Goal: Book appointment/travel/reservation

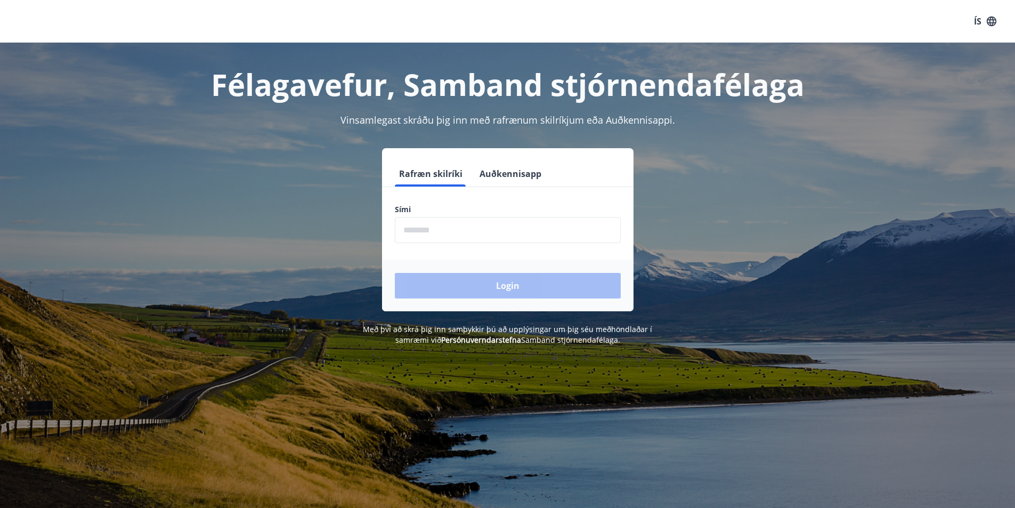
click at [436, 233] on input "phone" at bounding box center [508, 230] width 226 height 26
type input "********"
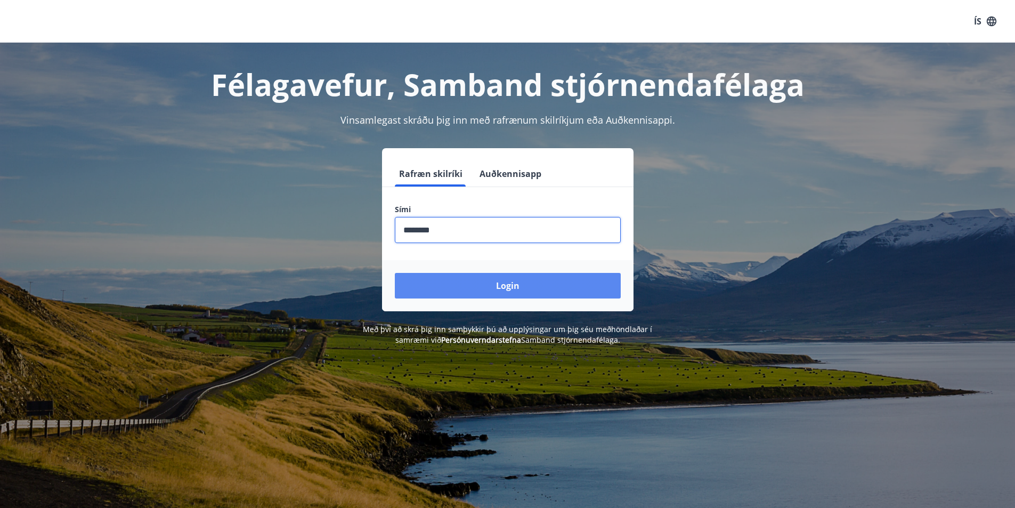
click at [507, 283] on button "Login" at bounding box center [508, 286] width 226 height 26
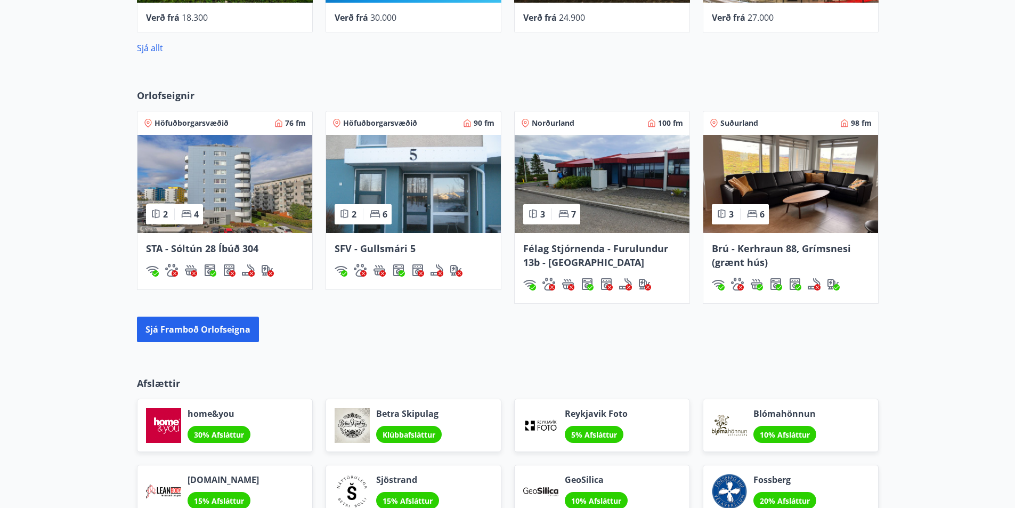
scroll to position [693, 0]
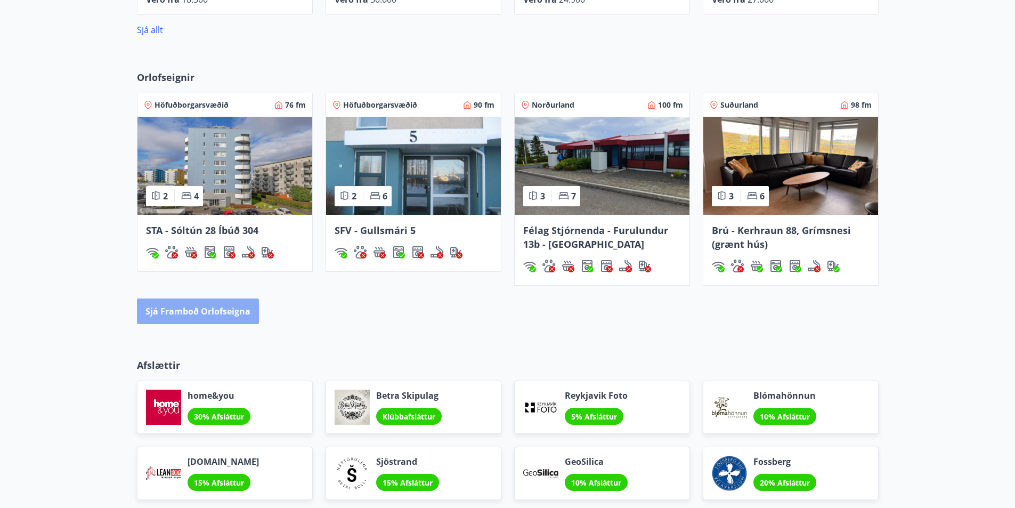
click at [199, 310] on button "Sjá framboð orlofseigna" at bounding box center [198, 311] width 122 height 26
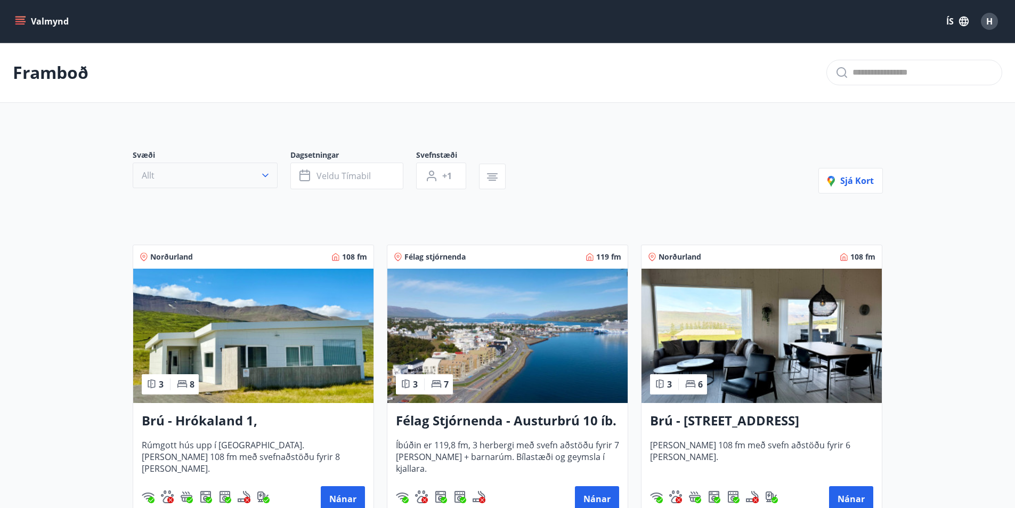
click at [236, 173] on button "Allt" at bounding box center [205, 176] width 145 height 26
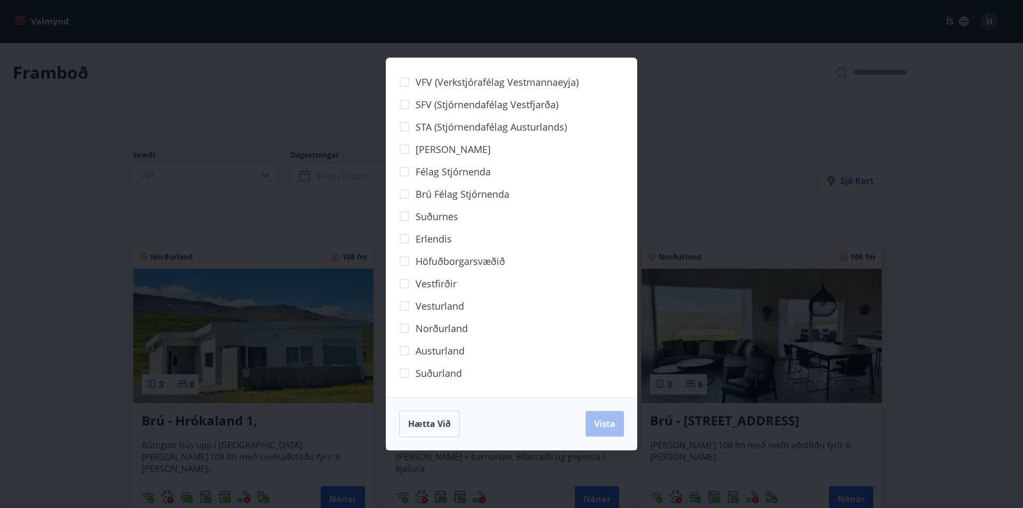
click at [111, 150] on div "VFV (Verkstjórafélag Vestmannaeyja) SFV (Stjórnendafélag Vestfjarða) STA (Stjór…" at bounding box center [511, 254] width 1023 height 508
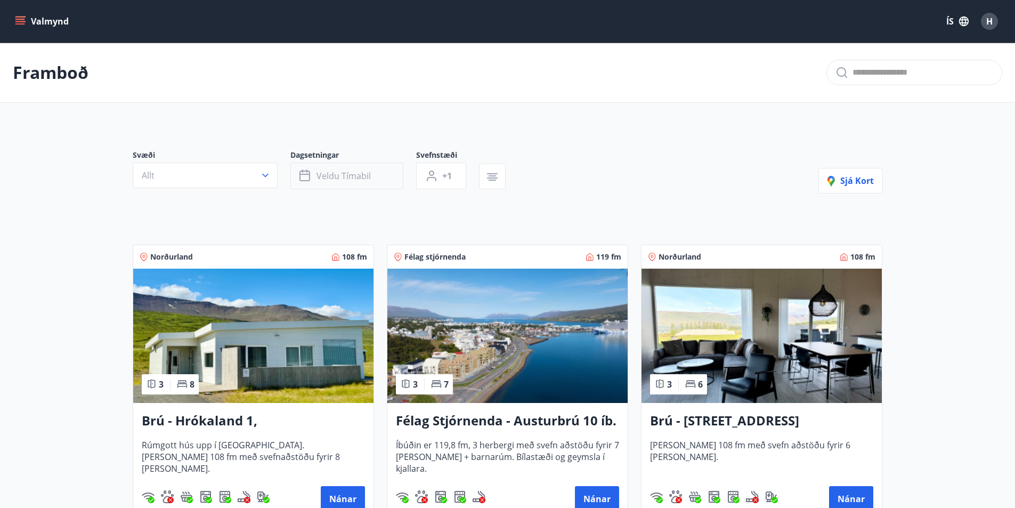
click at [350, 177] on span "Veldu tímabil" at bounding box center [344, 176] width 54 height 12
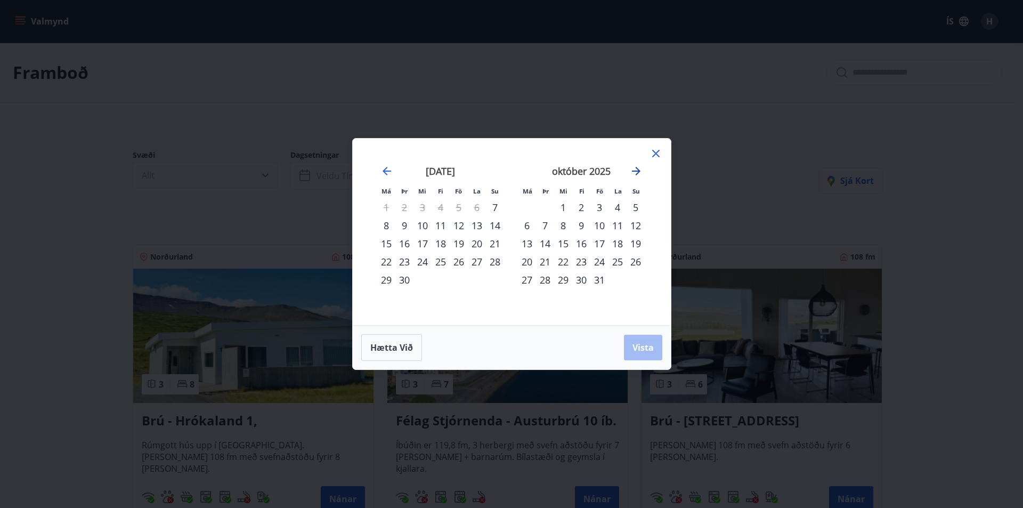
click at [634, 168] on icon "Move forward to switch to the next month." at bounding box center [636, 171] width 13 height 13
click at [599, 261] on div "26" at bounding box center [599, 262] width 18 height 18
click at [637, 173] on icon "Move forward to switch to the next month." at bounding box center [636, 171] width 13 height 13
click at [618, 206] on div "3" at bounding box center [618, 207] width 18 height 18
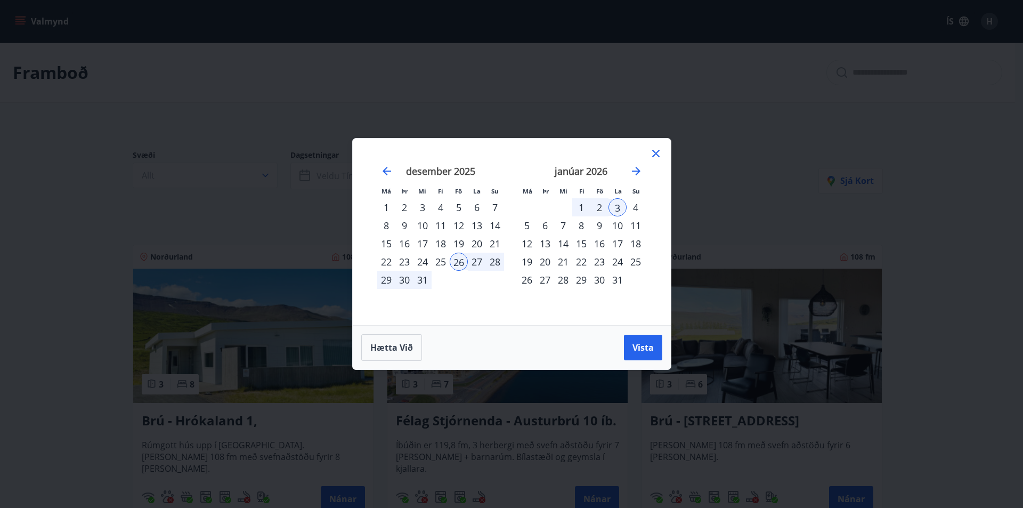
click at [600, 207] on div "2" at bounding box center [599, 207] width 18 height 18
click at [461, 258] on div "26" at bounding box center [459, 262] width 18 height 18
click at [600, 207] on div "2" at bounding box center [599, 207] width 18 height 18
click at [645, 344] on span "Vista" at bounding box center [642, 348] width 21 height 12
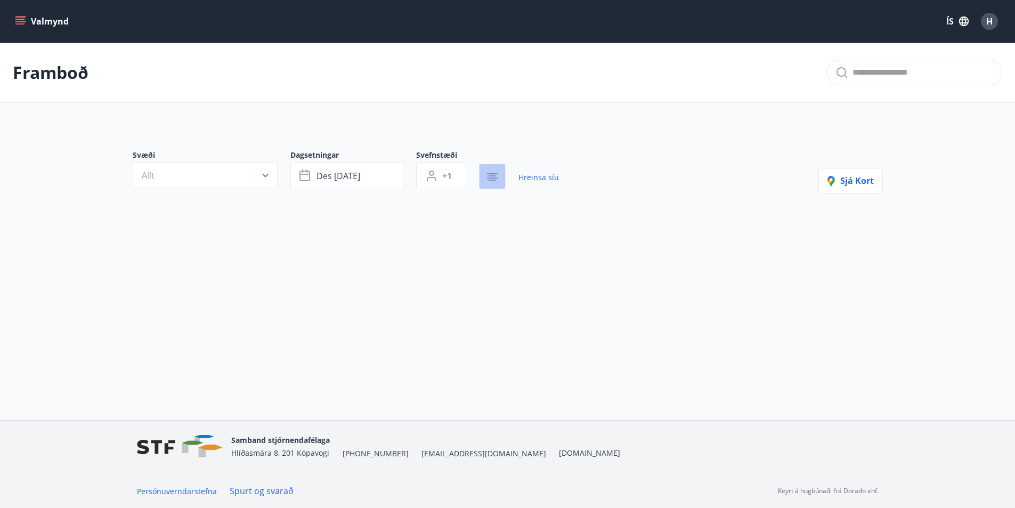
click at [489, 175] on icon "button" at bounding box center [492, 177] width 13 height 13
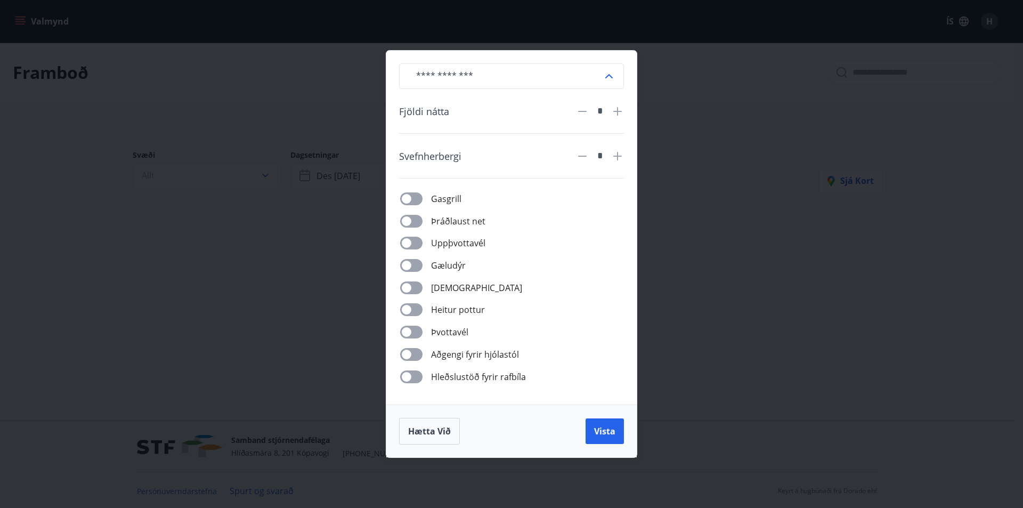
click at [613, 111] on icon at bounding box center [617, 111] width 13 height 13
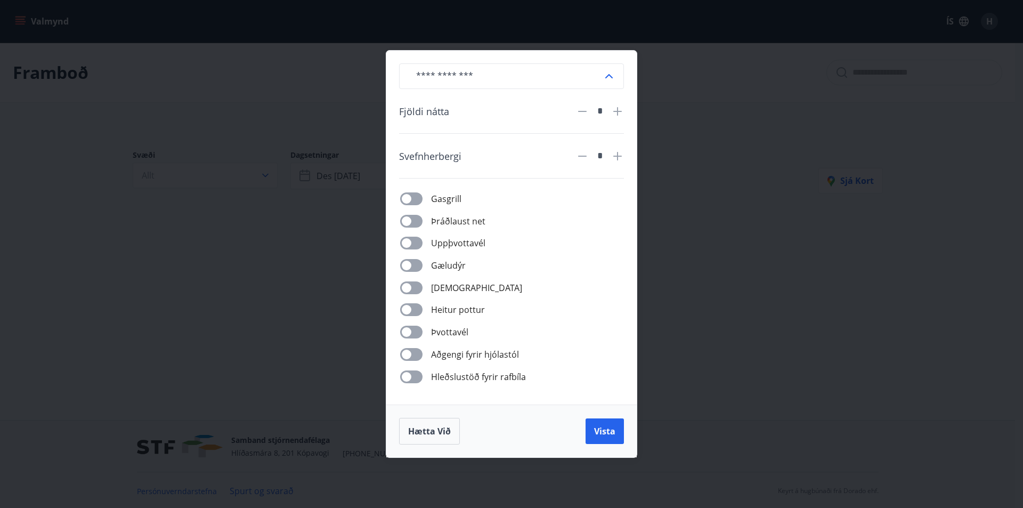
click at [613, 111] on icon at bounding box center [617, 111] width 13 height 13
type input "*"
click at [612, 154] on icon at bounding box center [617, 156] width 13 height 13
click at [621, 157] on icon at bounding box center [617, 156] width 13 height 13
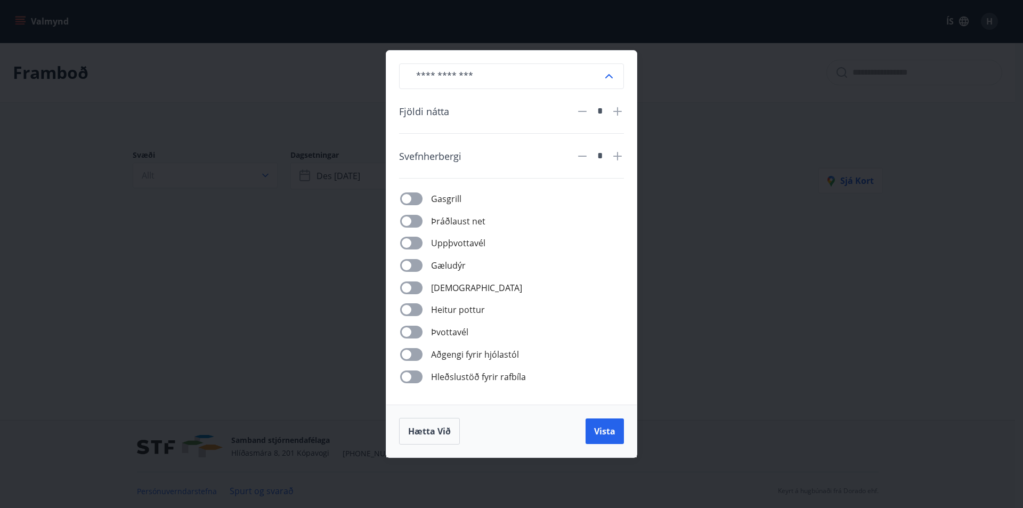
click at [585, 158] on icon at bounding box center [582, 156] width 13 height 13
type input "*"
click at [593, 423] on button "Vista" at bounding box center [605, 431] width 38 height 26
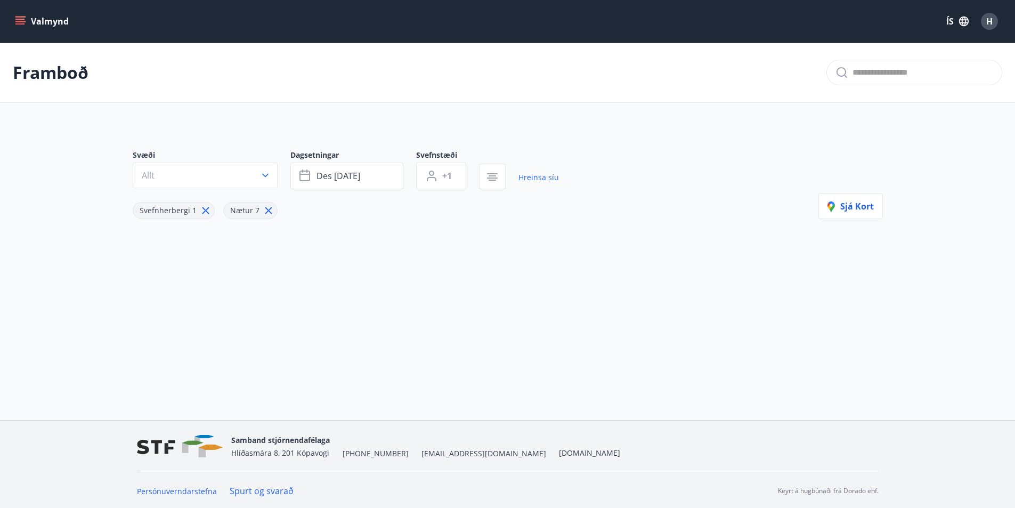
click at [266, 208] on icon at bounding box center [269, 211] width 12 height 12
type input "*"
click at [205, 208] on icon at bounding box center [206, 211] width 12 height 12
type input "*"
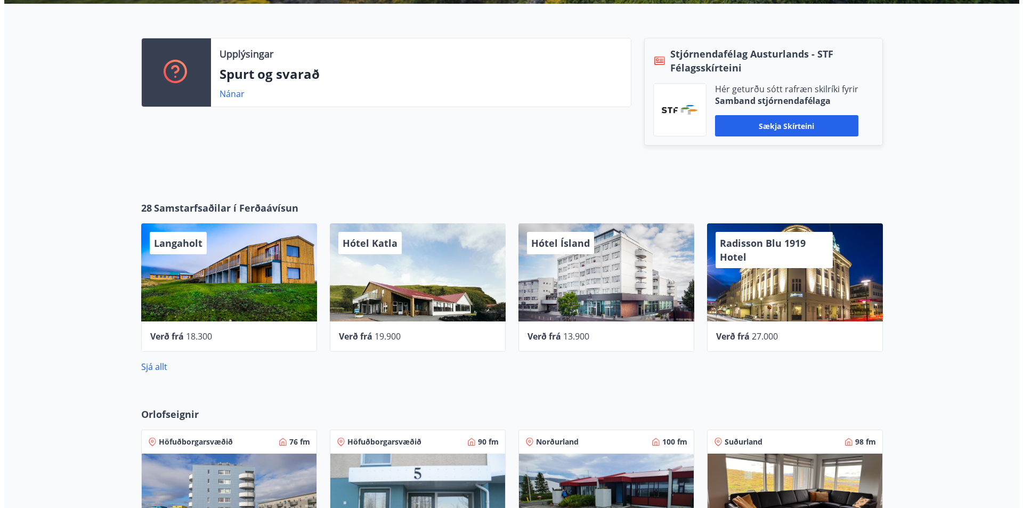
scroll to position [373, 0]
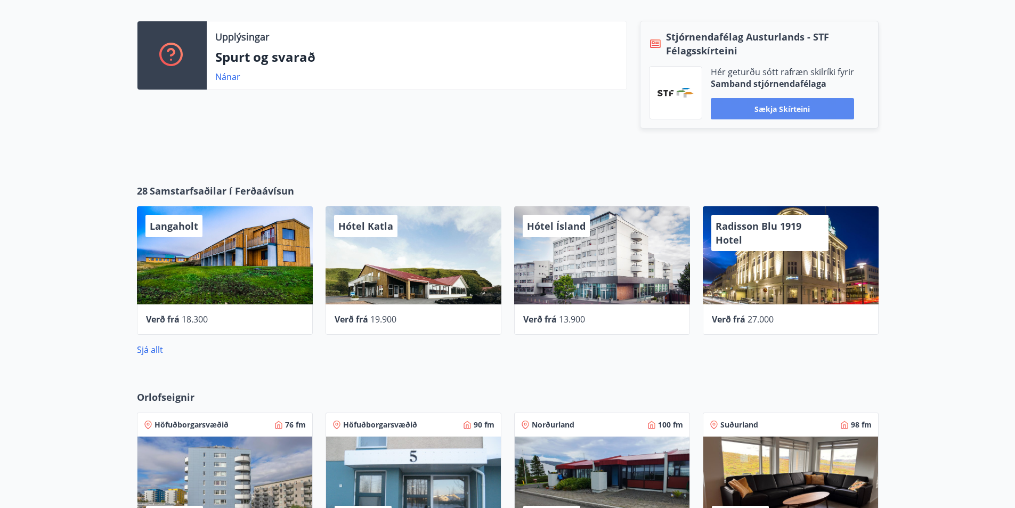
click at [777, 107] on button "Sækja skírteini" at bounding box center [782, 108] width 143 height 21
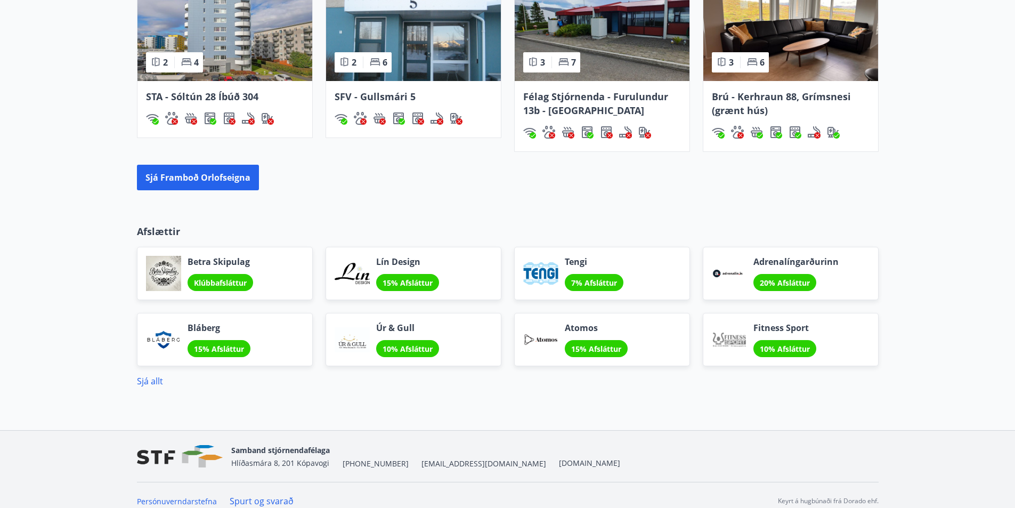
scroll to position [838, 0]
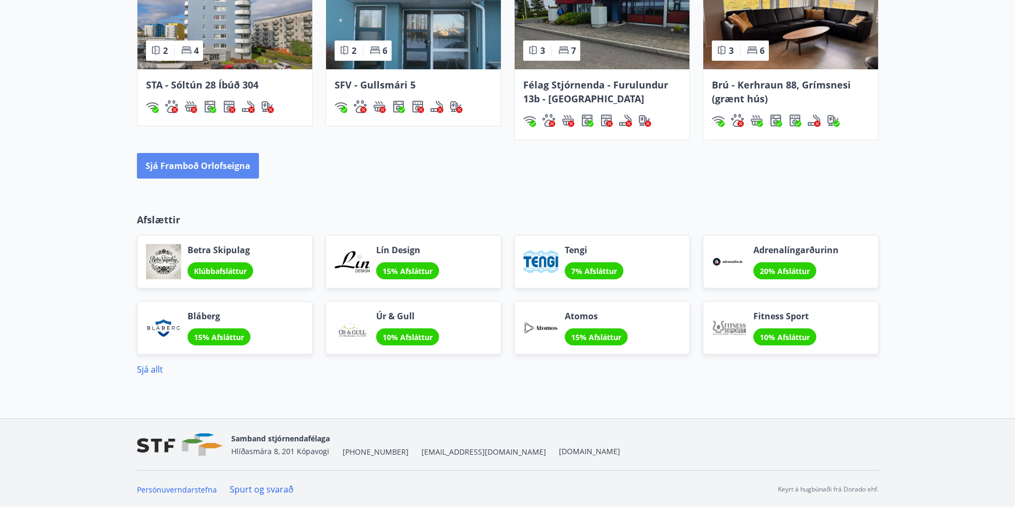
click at [214, 175] on button "Sjá framboð orlofseigna" at bounding box center [198, 166] width 122 height 26
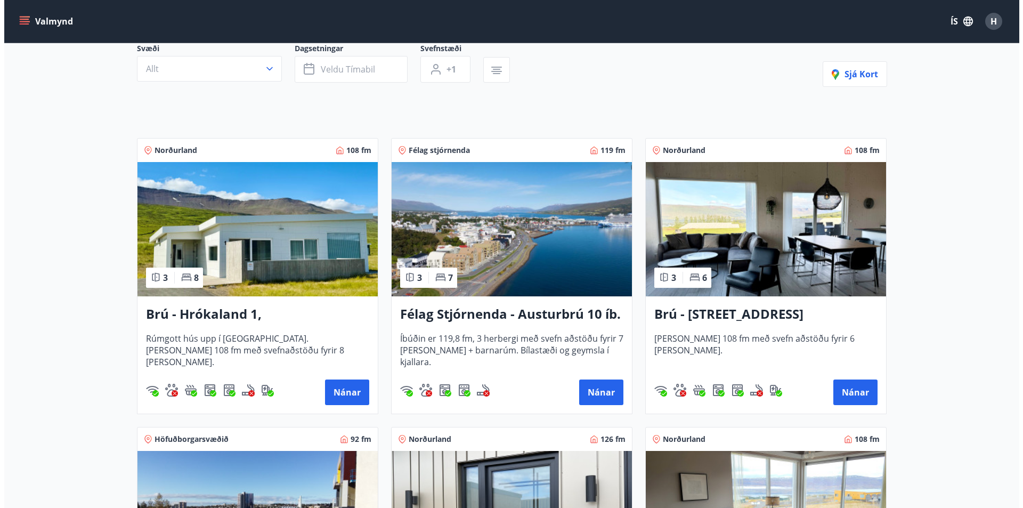
scroll to position [53, 0]
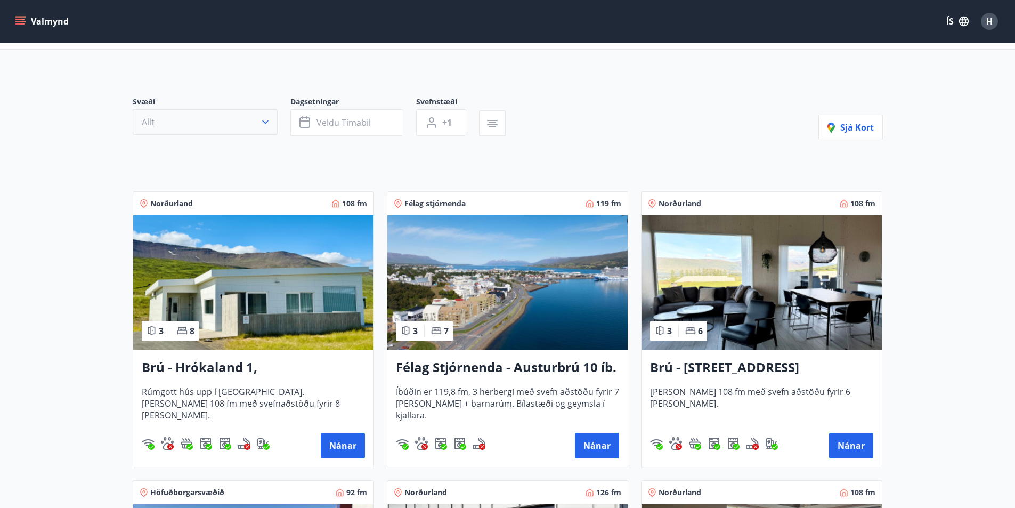
click at [264, 121] on icon "button" at bounding box center [265, 122] width 11 height 11
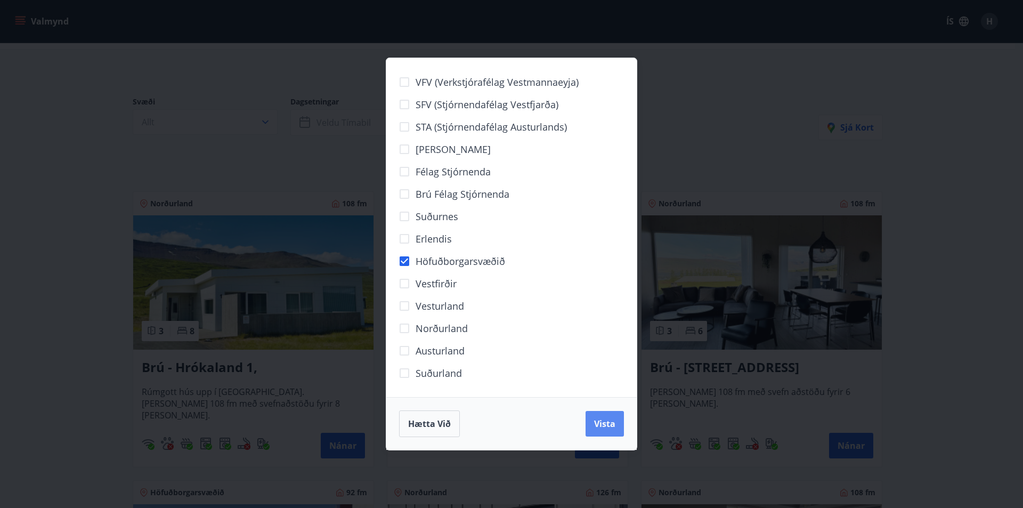
click at [609, 425] on span "Vista" at bounding box center [604, 424] width 21 height 12
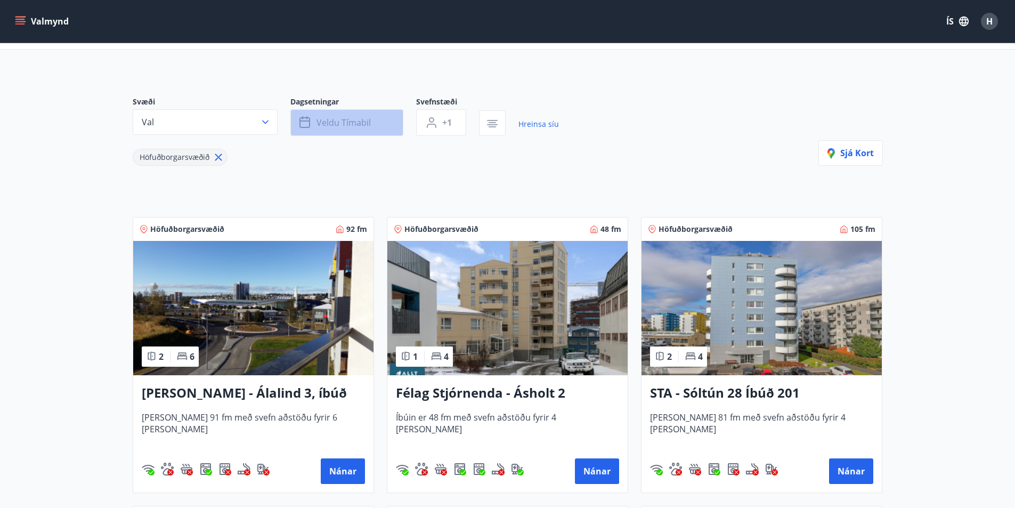
click at [354, 127] on span "Veldu tímabil" at bounding box center [344, 123] width 54 height 12
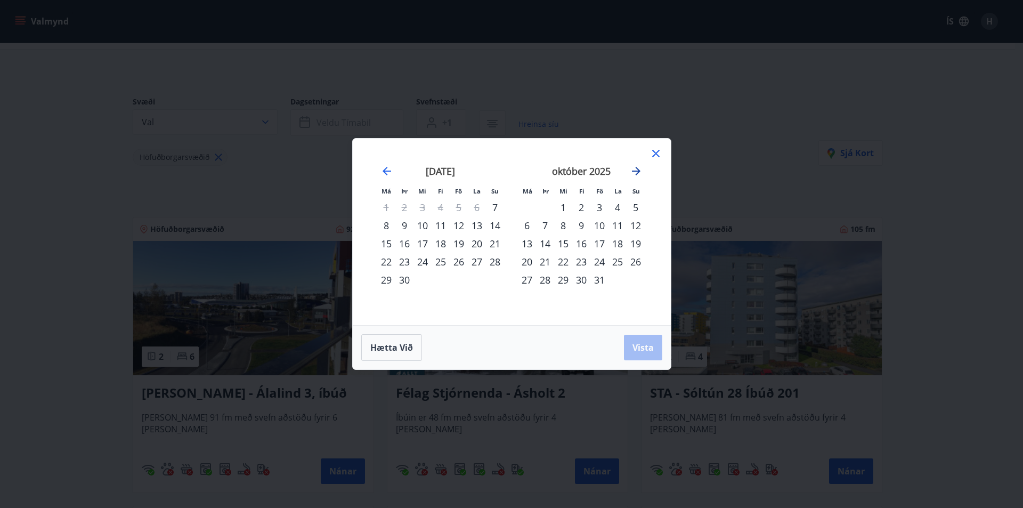
click at [638, 171] on icon "Move forward to switch to the next month." at bounding box center [636, 171] width 9 height 9
click at [635, 174] on icon "Move forward to switch to the next month." at bounding box center [636, 171] width 13 height 13
click at [617, 259] on div "27" at bounding box center [618, 262] width 18 height 18
click at [636, 169] on icon "Move forward to switch to the next month." at bounding box center [636, 171] width 13 height 13
click at [617, 207] on div "3" at bounding box center [618, 207] width 18 height 18
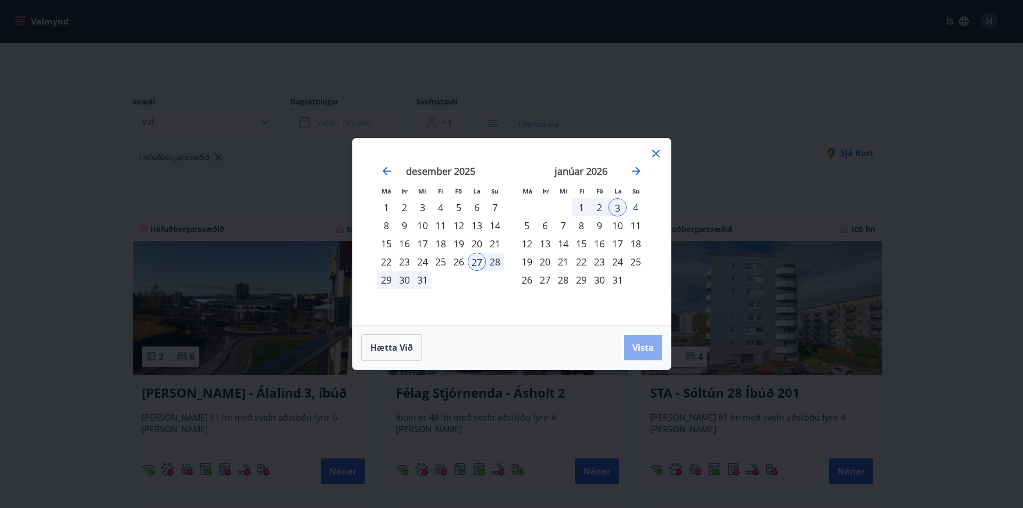
click at [636, 346] on span "Vista" at bounding box center [642, 348] width 21 height 12
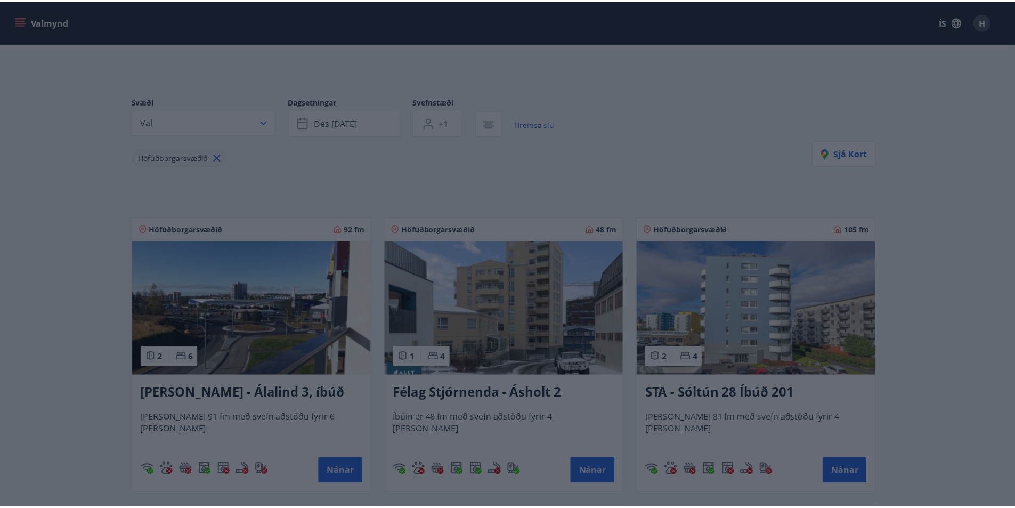
scroll to position [2, 0]
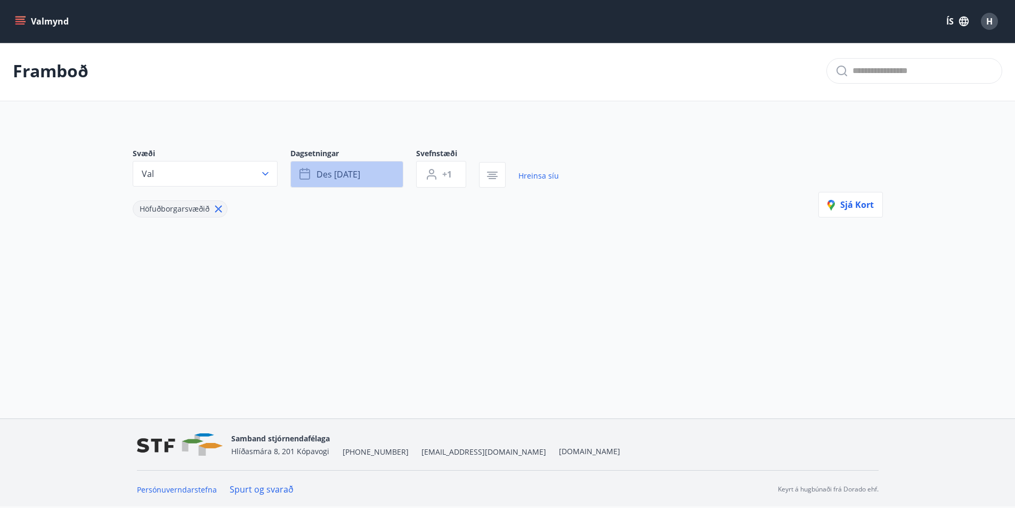
click at [360, 172] on span "des [DATE]" at bounding box center [339, 174] width 44 height 12
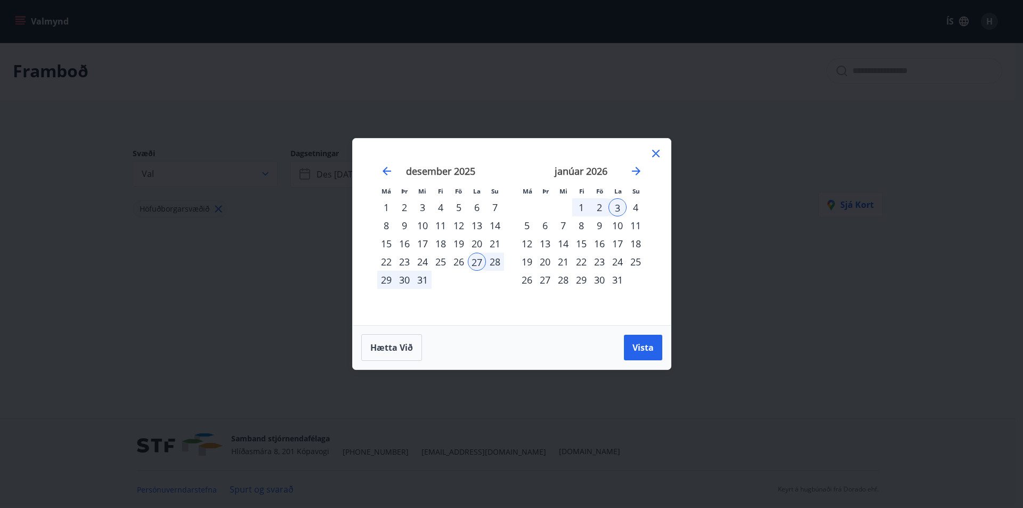
click at [656, 153] on icon at bounding box center [655, 153] width 7 height 7
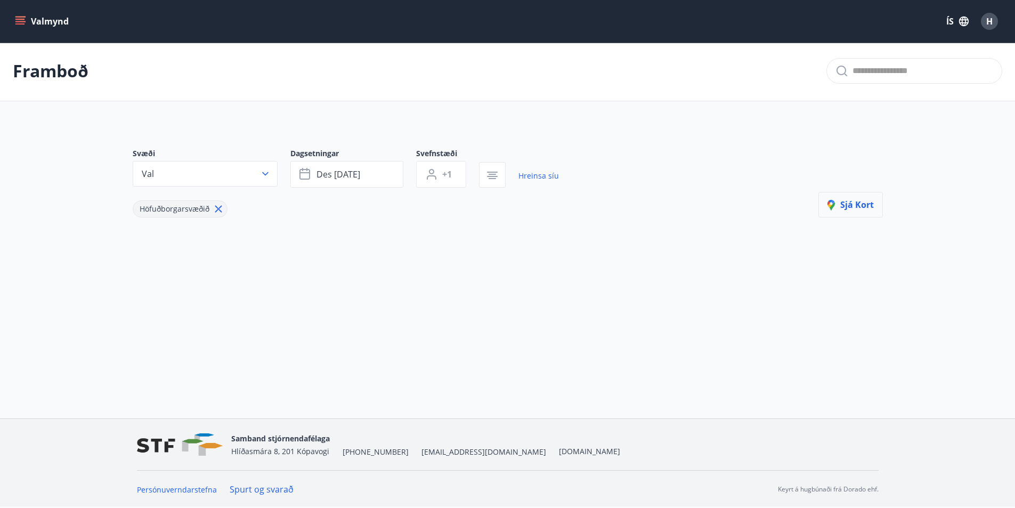
click at [854, 207] on span "Sjá kort" at bounding box center [851, 205] width 46 height 12
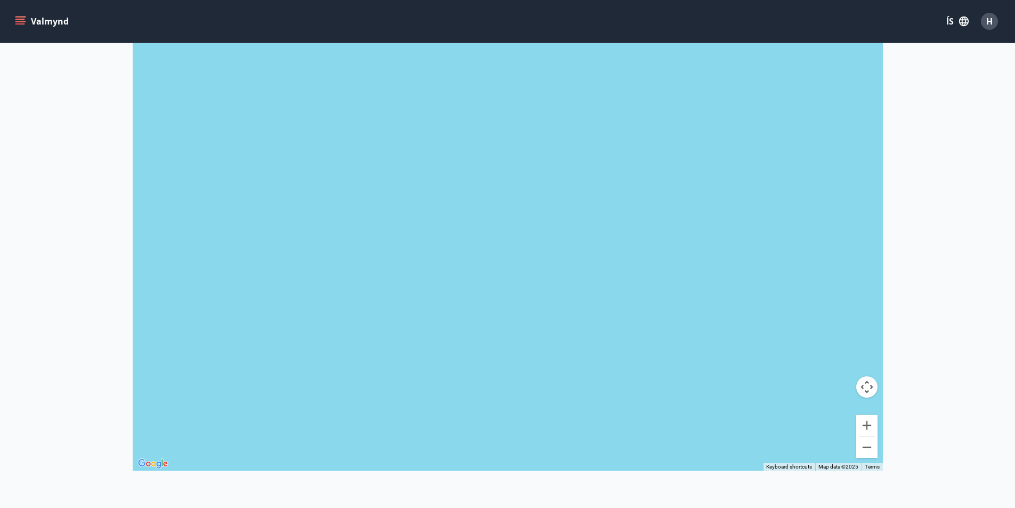
scroll to position [215, 0]
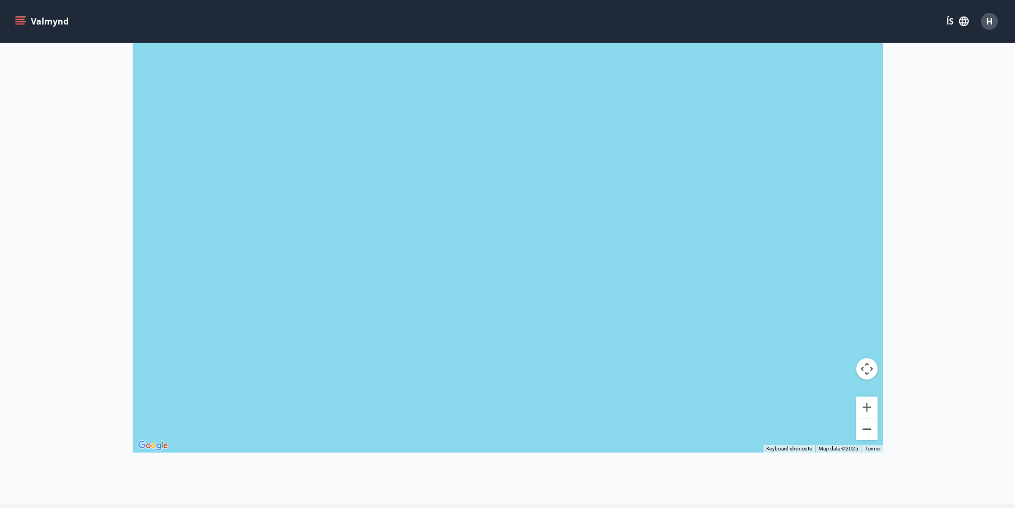
click at [870, 427] on button "Zoom out" at bounding box center [866, 428] width 21 height 21
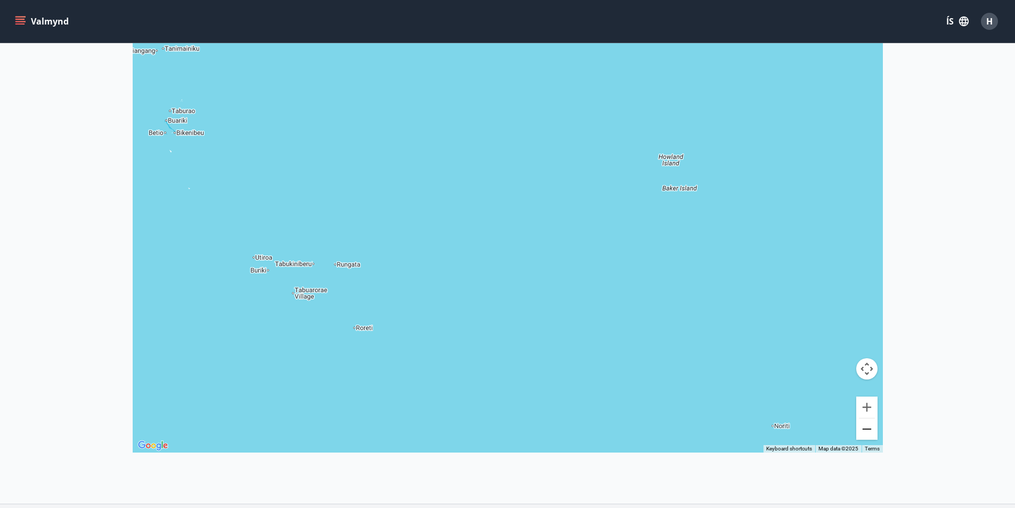
click at [870, 427] on button "Zoom out" at bounding box center [866, 428] width 21 height 21
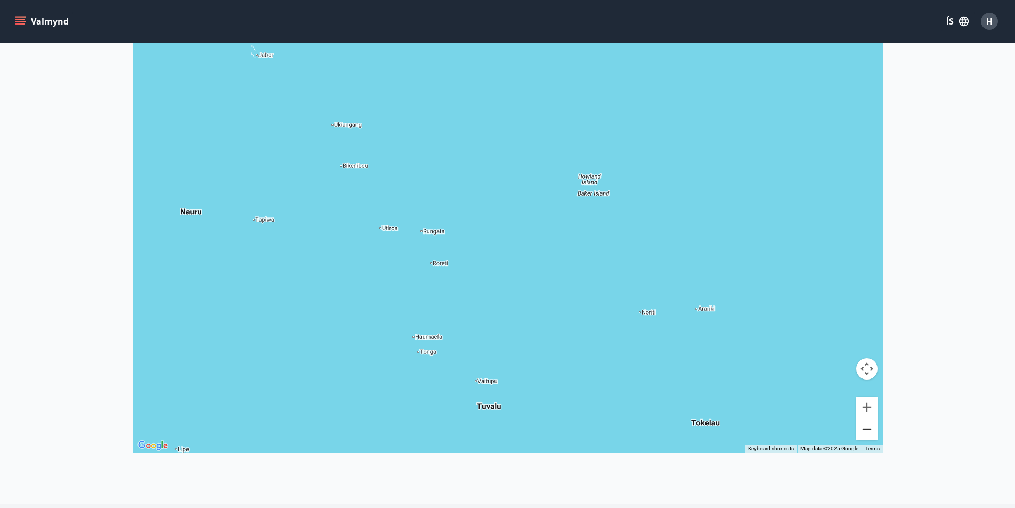
click at [870, 427] on button "Zoom out" at bounding box center [866, 428] width 21 height 21
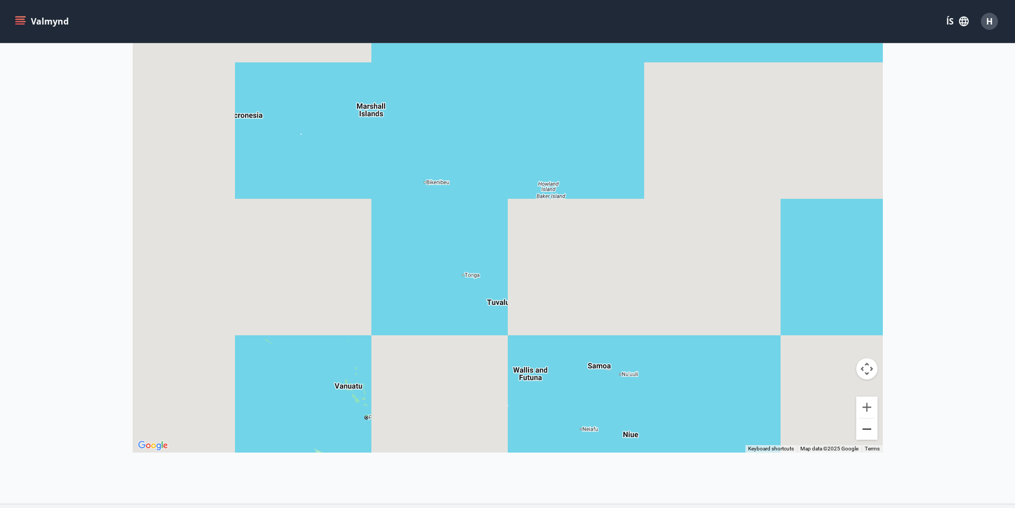
click at [870, 427] on button "Zoom out" at bounding box center [866, 428] width 21 height 21
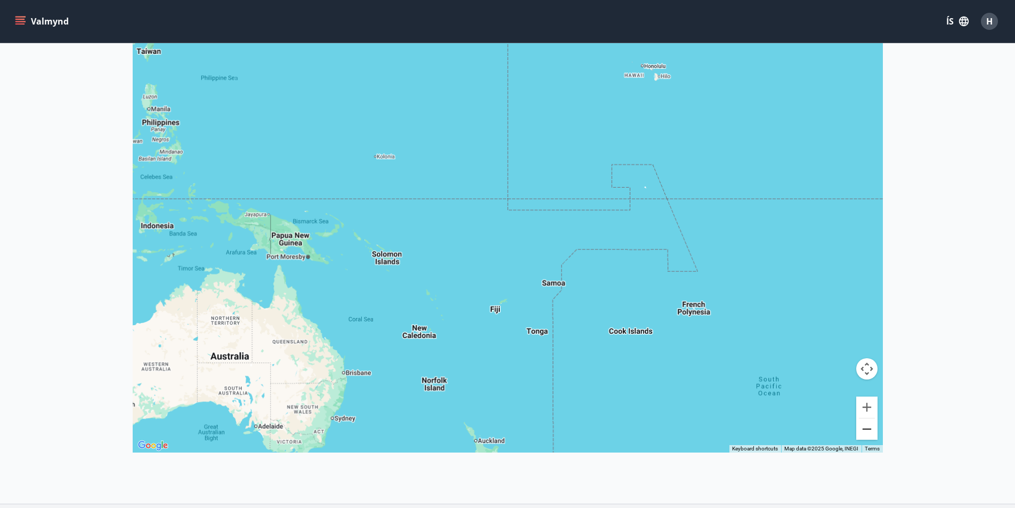
click at [870, 427] on button "Zoom out" at bounding box center [866, 428] width 21 height 21
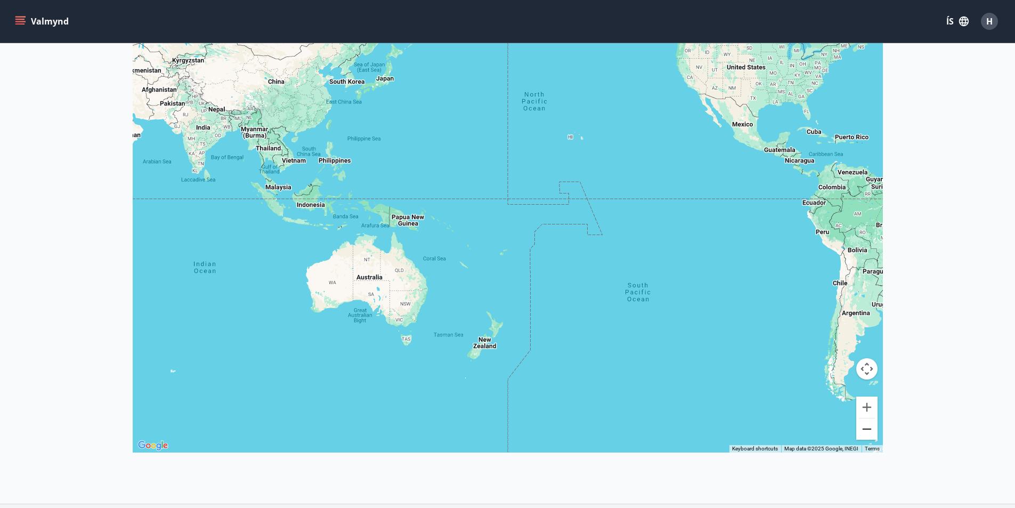
click at [870, 427] on button "Zoom out" at bounding box center [866, 428] width 21 height 21
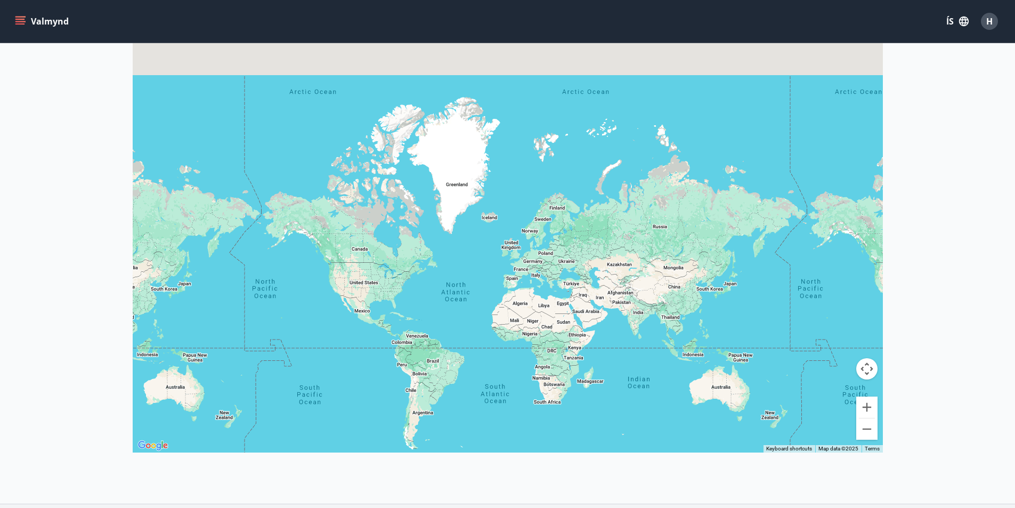
drag, startPoint x: 744, startPoint y: 244, endPoint x: 476, endPoint y: 395, distance: 308.0
click at [476, 395] on div at bounding box center [508, 199] width 750 height 508
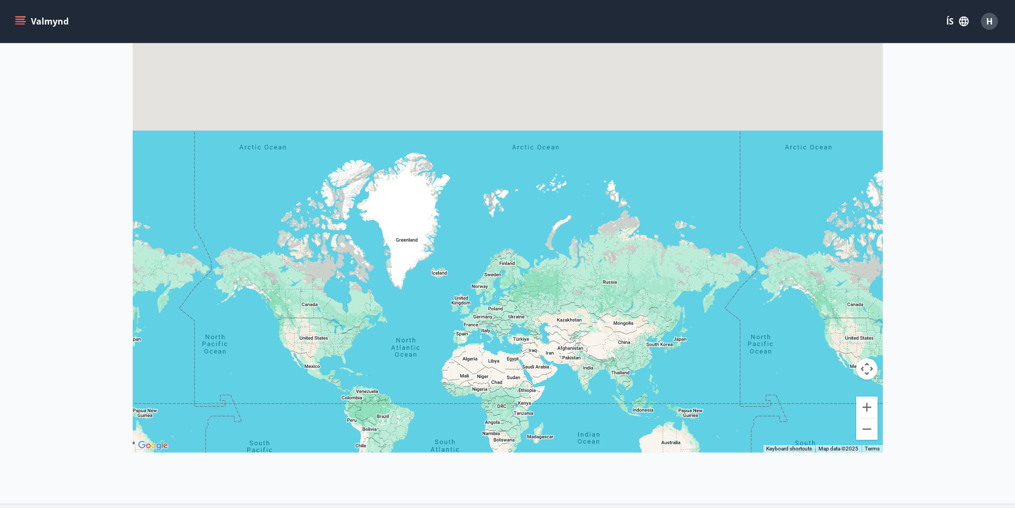
drag, startPoint x: 410, startPoint y: 320, endPoint x: 401, endPoint y: 349, distance: 30.5
click at [401, 349] on div at bounding box center [508, 199] width 750 height 508
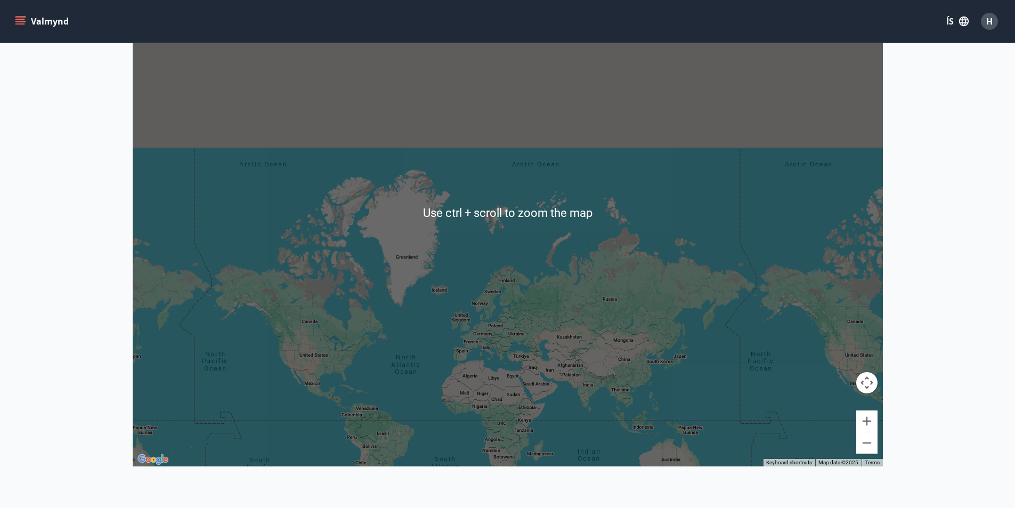
scroll to position [268, 0]
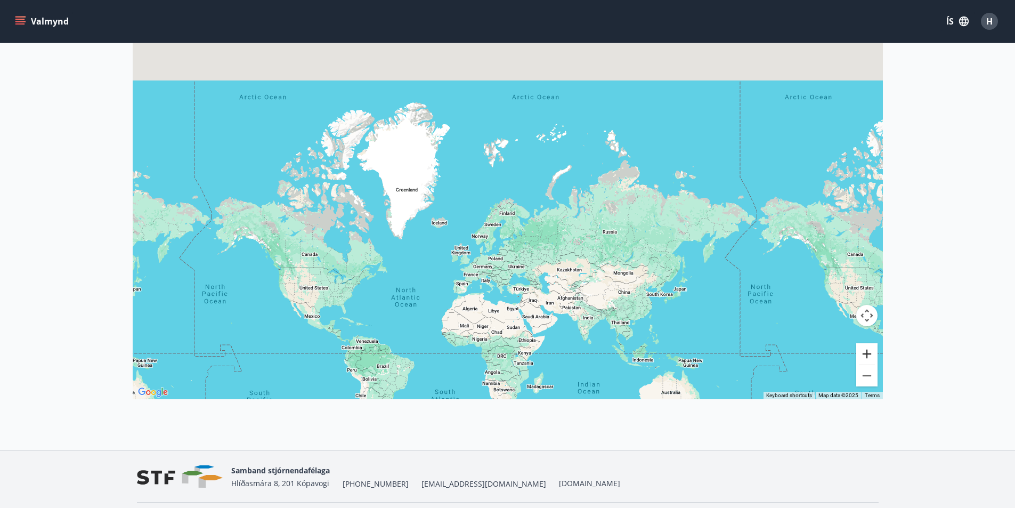
click at [873, 351] on button "Zoom in" at bounding box center [866, 353] width 21 height 21
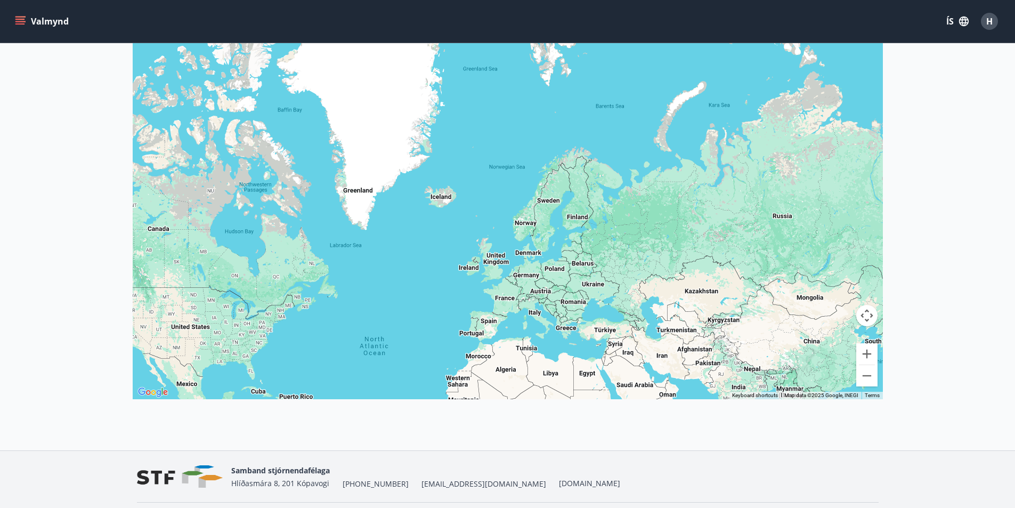
drag, startPoint x: 345, startPoint y: 312, endPoint x: 416, endPoint y: 208, distance: 125.3
click at [416, 208] on div at bounding box center [508, 145] width 750 height 508
click at [865, 352] on button "Zoom in" at bounding box center [866, 353] width 21 height 21
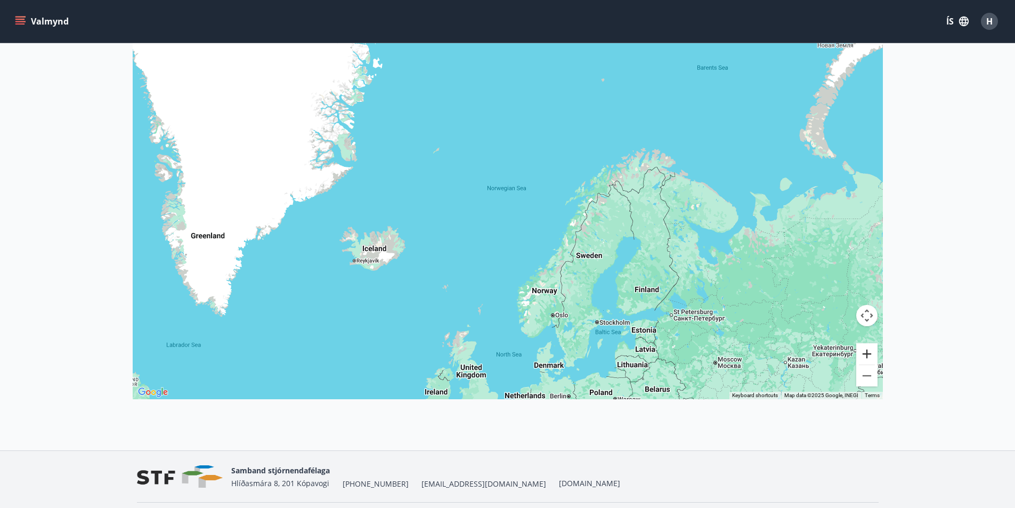
click at [865, 352] on button "Zoom in" at bounding box center [866, 353] width 21 height 21
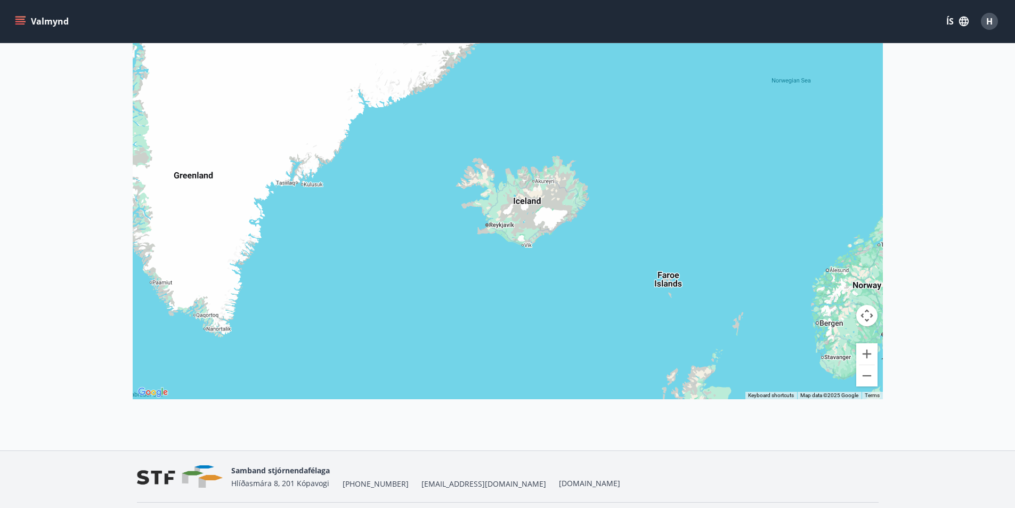
drag, startPoint x: 280, startPoint y: 334, endPoint x: 562, endPoint y: 189, distance: 317.7
click at [562, 189] on div at bounding box center [508, 145] width 750 height 508
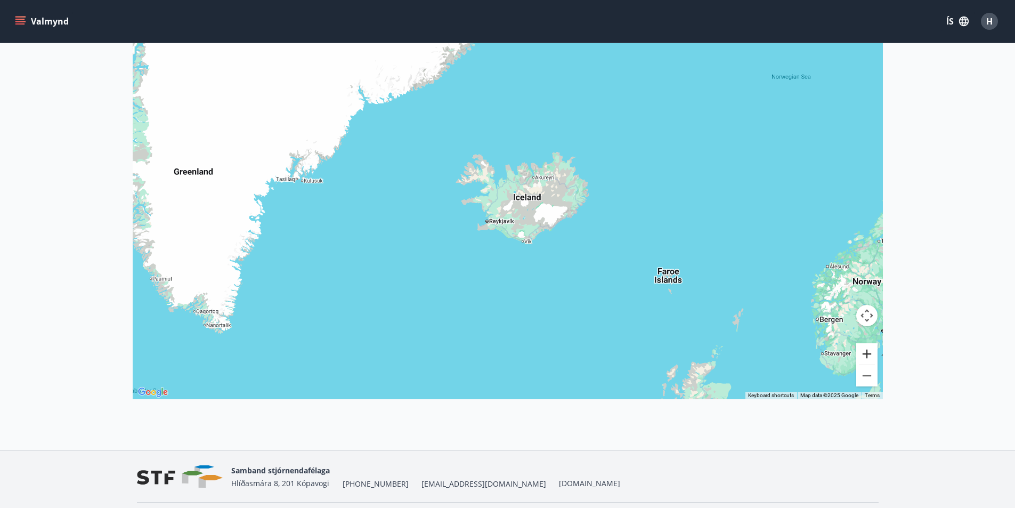
click at [873, 353] on button "Zoom in" at bounding box center [866, 353] width 21 height 21
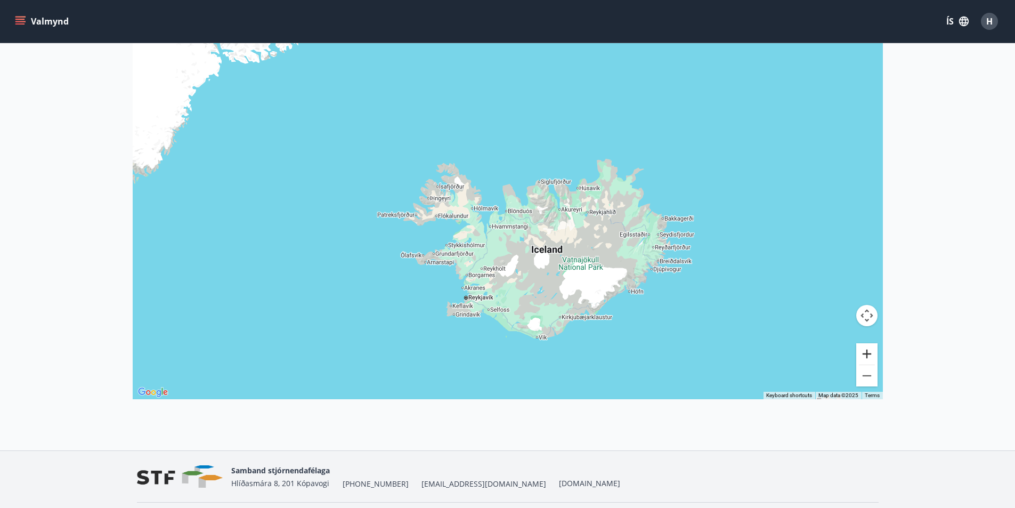
click at [873, 353] on button "Zoom in" at bounding box center [866, 353] width 21 height 21
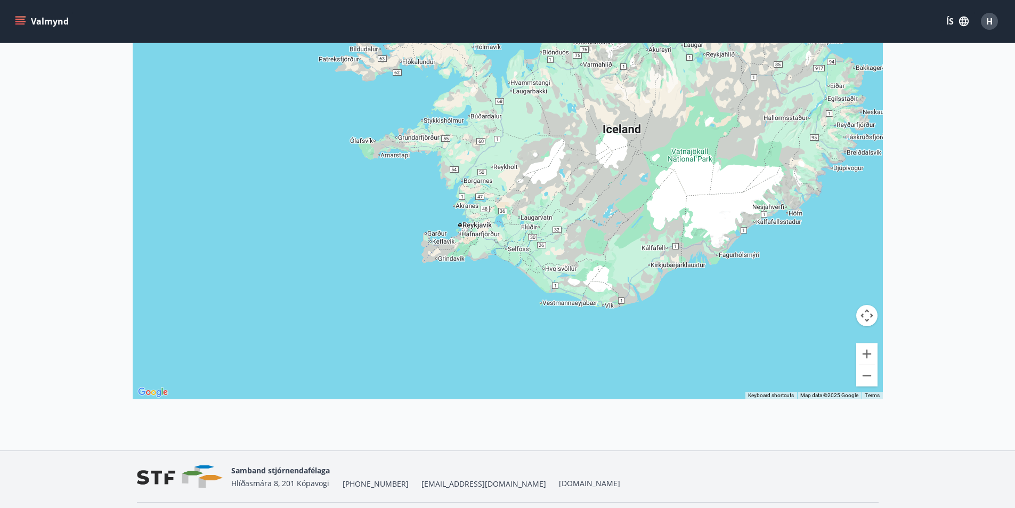
drag, startPoint x: 558, startPoint y: 366, endPoint x: 601, endPoint y: 105, distance: 264.0
click at [592, 121] on div at bounding box center [508, 145] width 750 height 508
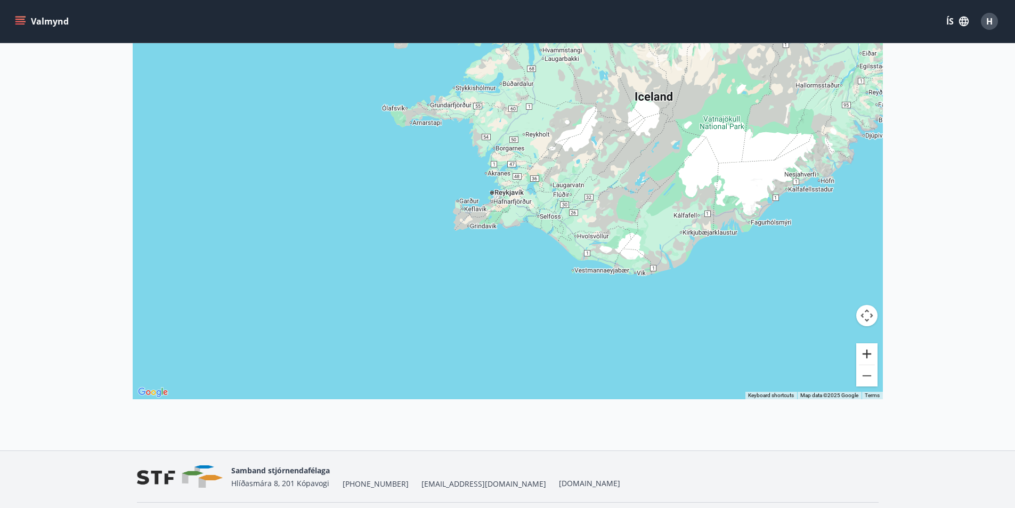
click at [872, 355] on button "Zoom in" at bounding box center [866, 353] width 21 height 21
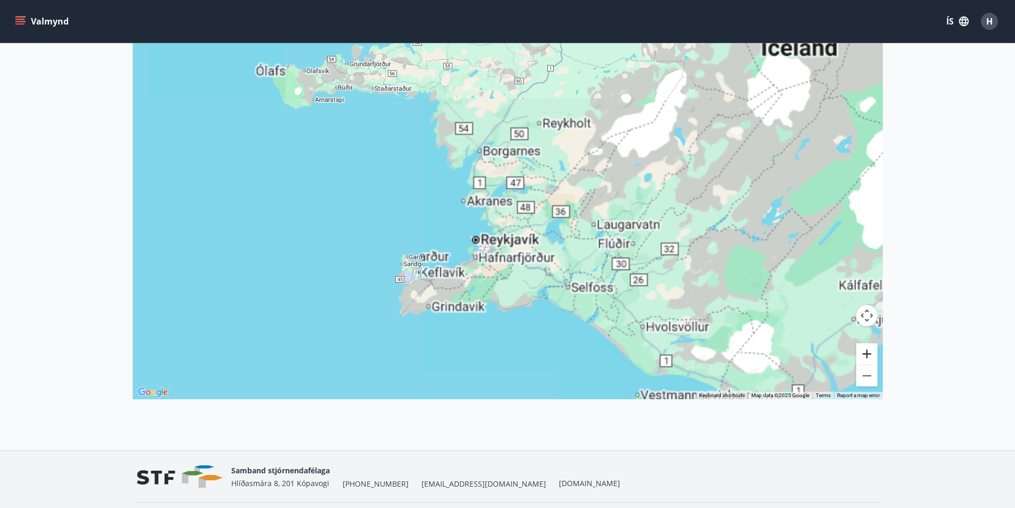
click at [872, 355] on button "Zoom in" at bounding box center [866, 353] width 21 height 21
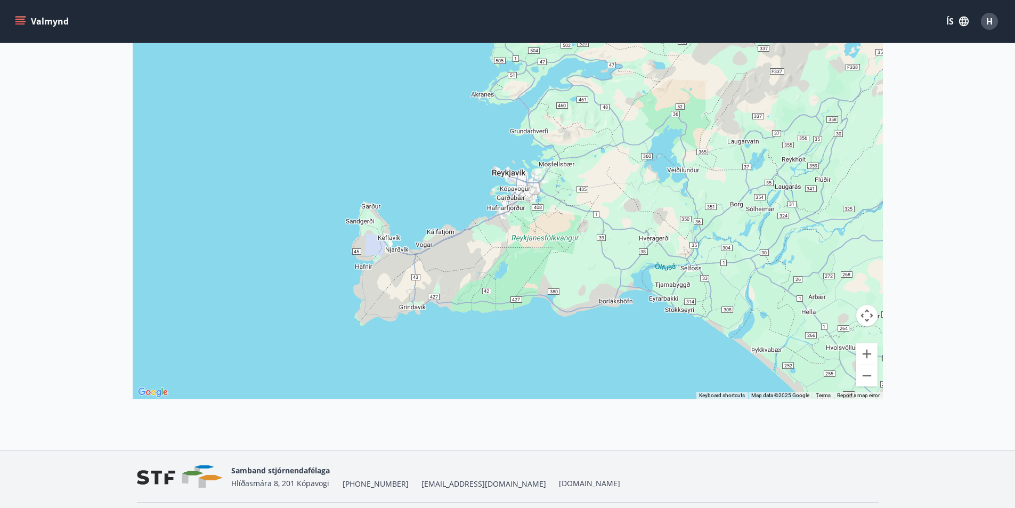
drag, startPoint x: 482, startPoint y: 303, endPoint x: 546, endPoint y: 142, distance: 173.7
click at [546, 142] on div at bounding box center [508, 145] width 750 height 508
click at [868, 359] on button "Zoom in" at bounding box center [866, 353] width 21 height 21
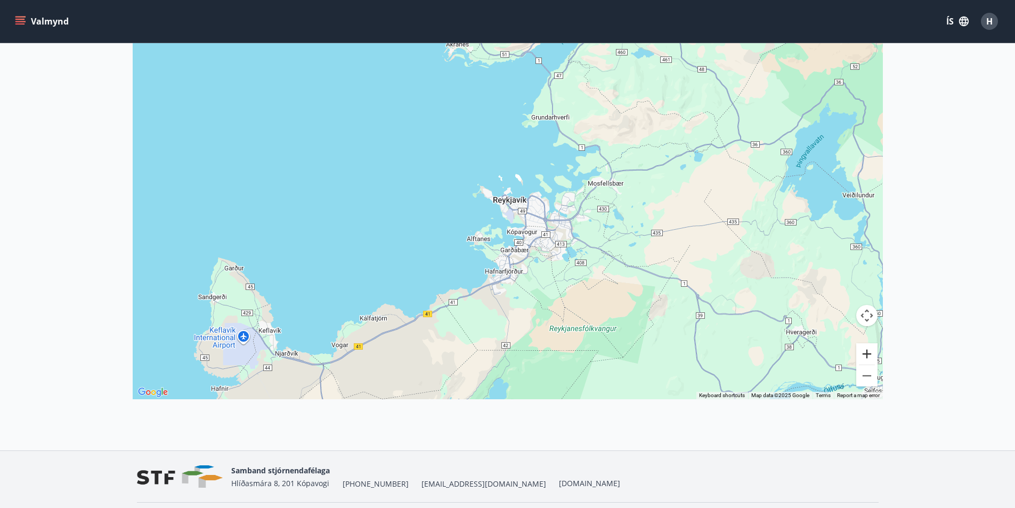
click at [868, 359] on button "Zoom in" at bounding box center [866, 353] width 21 height 21
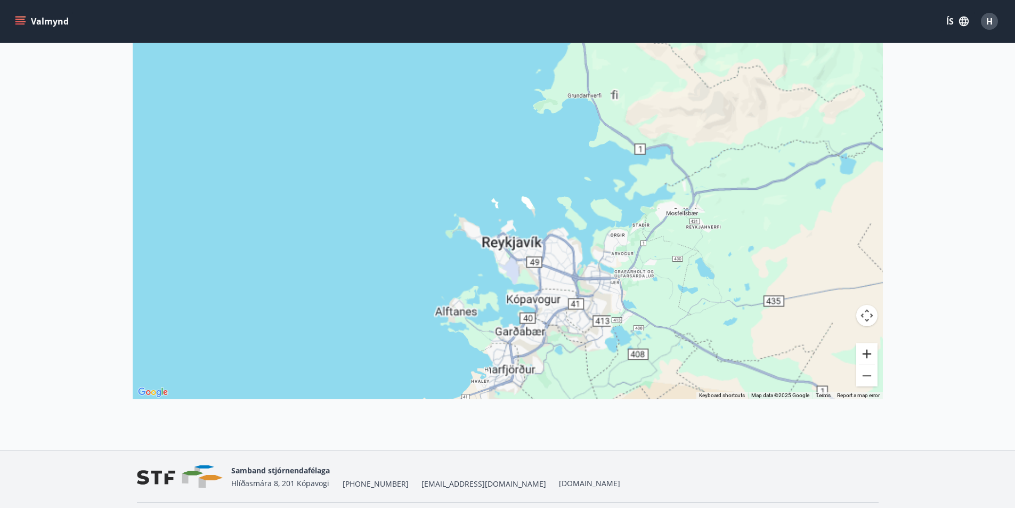
click at [868, 359] on button "Zoom in" at bounding box center [866, 353] width 21 height 21
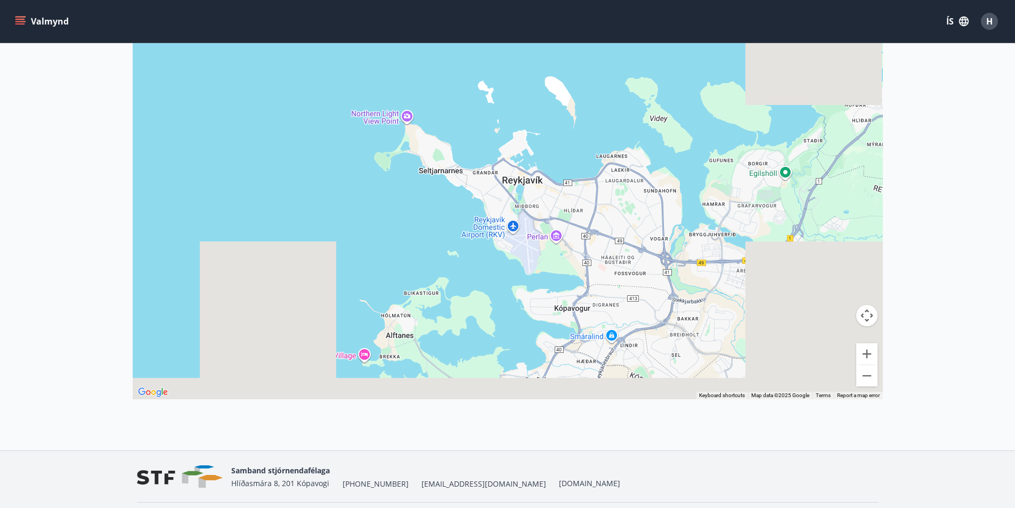
drag, startPoint x: 604, startPoint y: 311, endPoint x: 610, endPoint y: 124, distance: 186.6
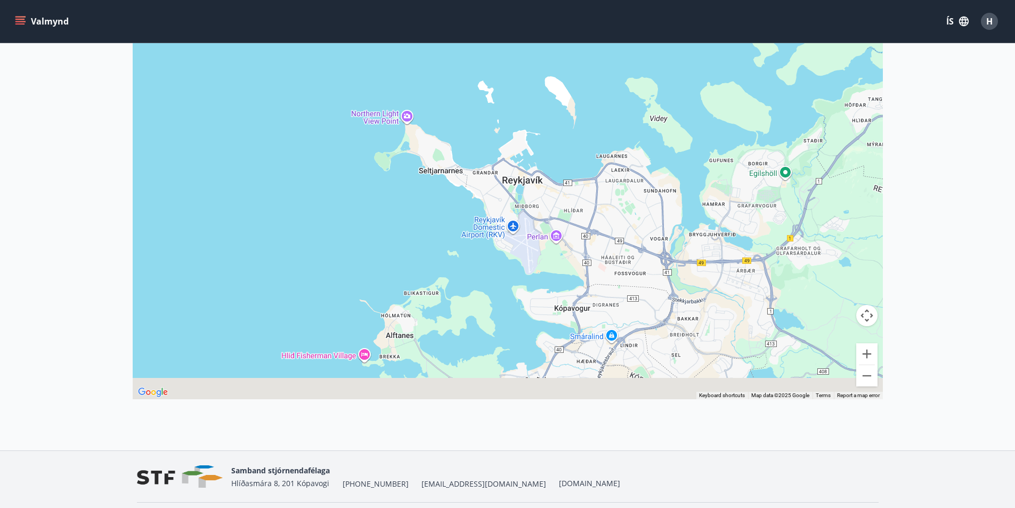
click at [610, 124] on div at bounding box center [508, 145] width 750 height 508
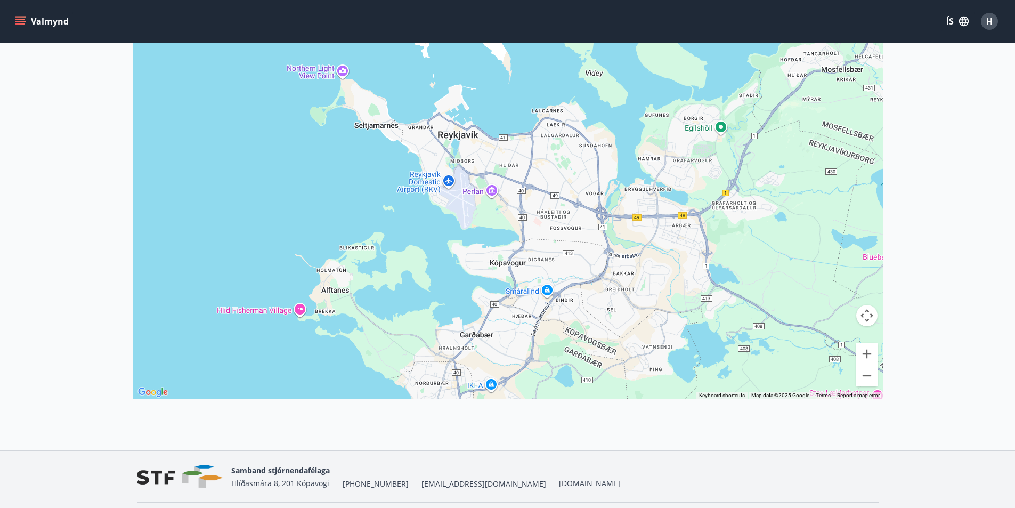
drag, startPoint x: 539, startPoint y: 181, endPoint x: 469, endPoint y: 218, distance: 78.9
click at [469, 218] on div at bounding box center [508, 145] width 750 height 508
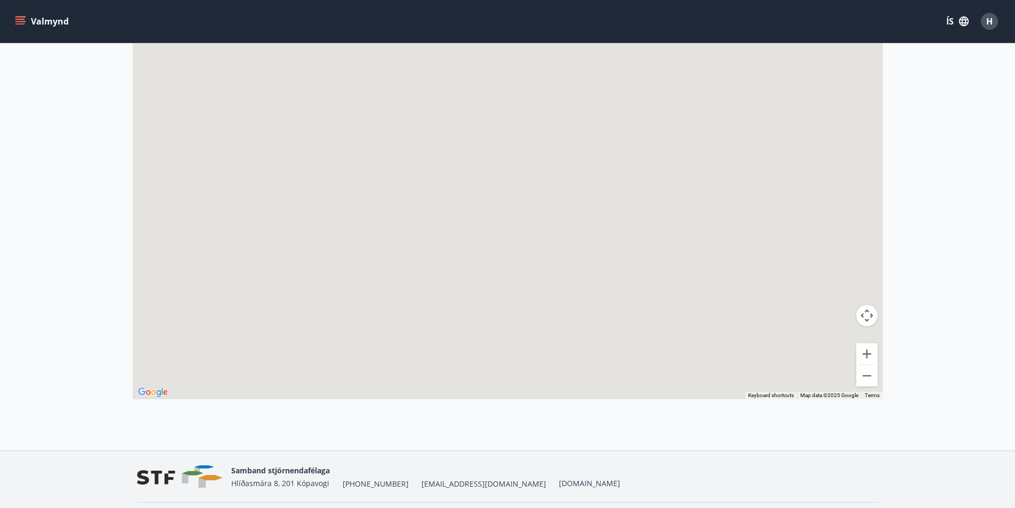
scroll to position [53, 0]
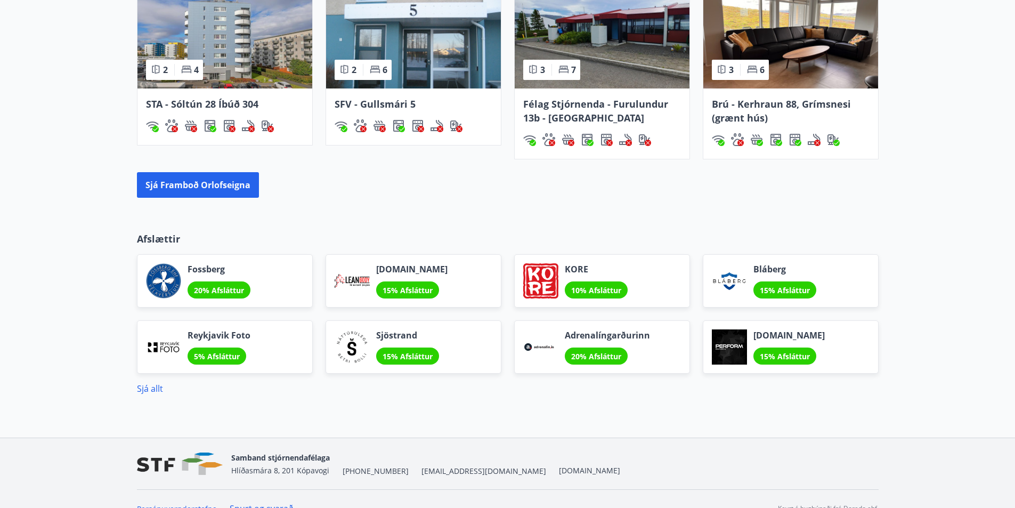
scroll to position [838, 0]
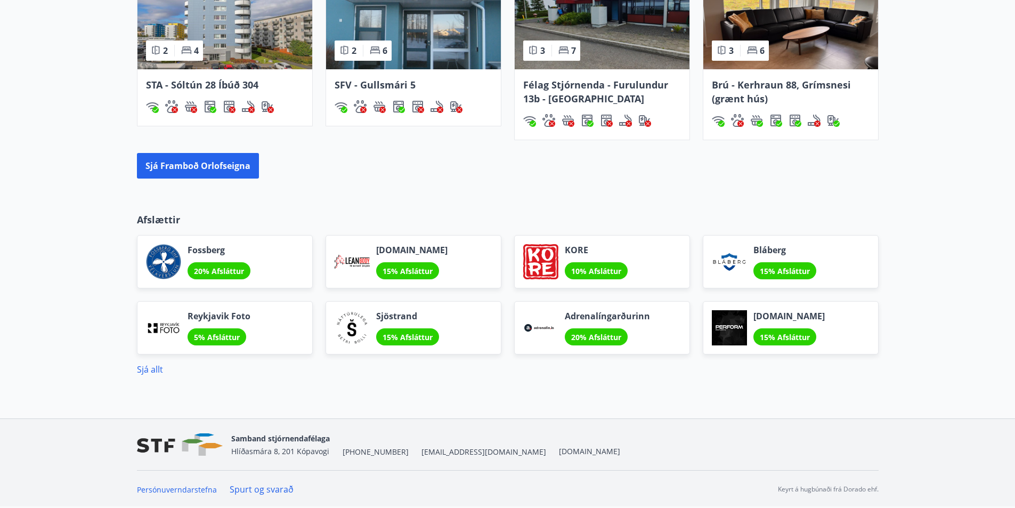
click at [227, 179] on div "Orlofseignir Höfuðborgarsvæðið 76 fm 2 4 STA - [GEOGRAPHIC_DATA] 28 Íbúð 304 Hö…" at bounding box center [507, 52] width 1015 height 288
click at [210, 173] on button "Sjá framboð orlofseigna" at bounding box center [198, 166] width 122 height 26
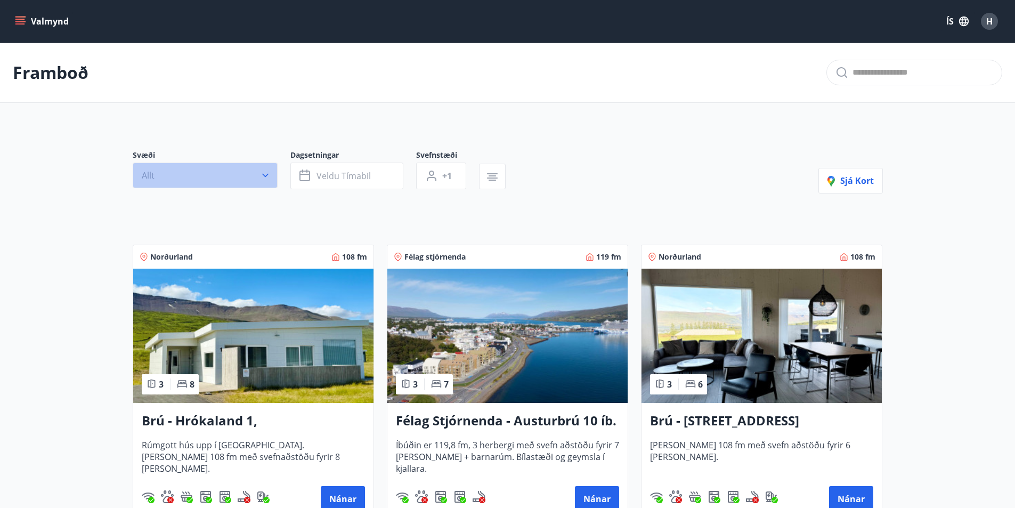
click at [257, 168] on button "Allt" at bounding box center [205, 176] width 145 height 26
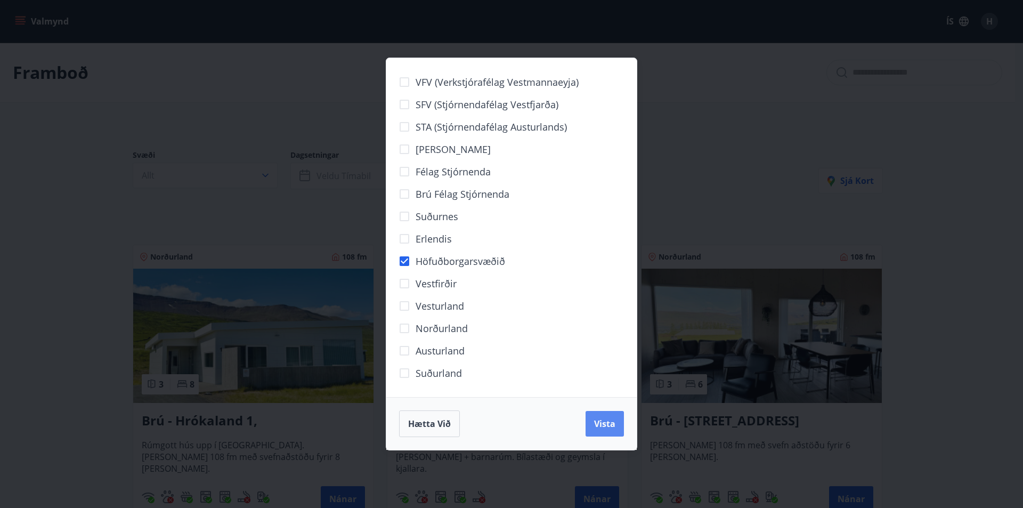
click at [609, 429] on span "Vista" at bounding box center [604, 424] width 21 height 12
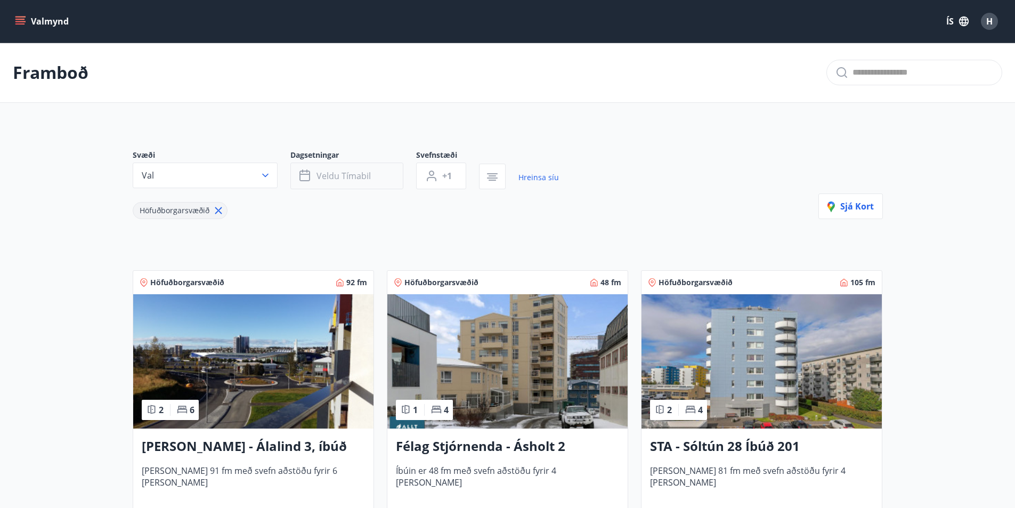
click at [346, 177] on span "Veldu tímabil" at bounding box center [344, 176] width 54 height 12
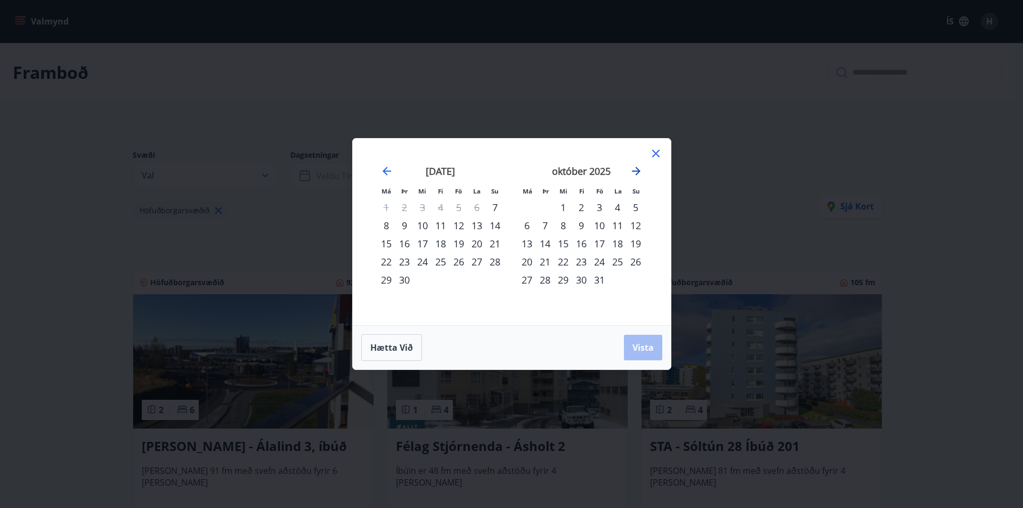
click at [639, 172] on icon "Move forward to switch to the next month." at bounding box center [636, 171] width 9 height 9
click at [524, 262] on div "22" at bounding box center [527, 262] width 18 height 18
click at [641, 172] on icon "Move forward to switch to the next month." at bounding box center [636, 171] width 13 height 13
click at [525, 223] on div "5" at bounding box center [527, 225] width 18 height 18
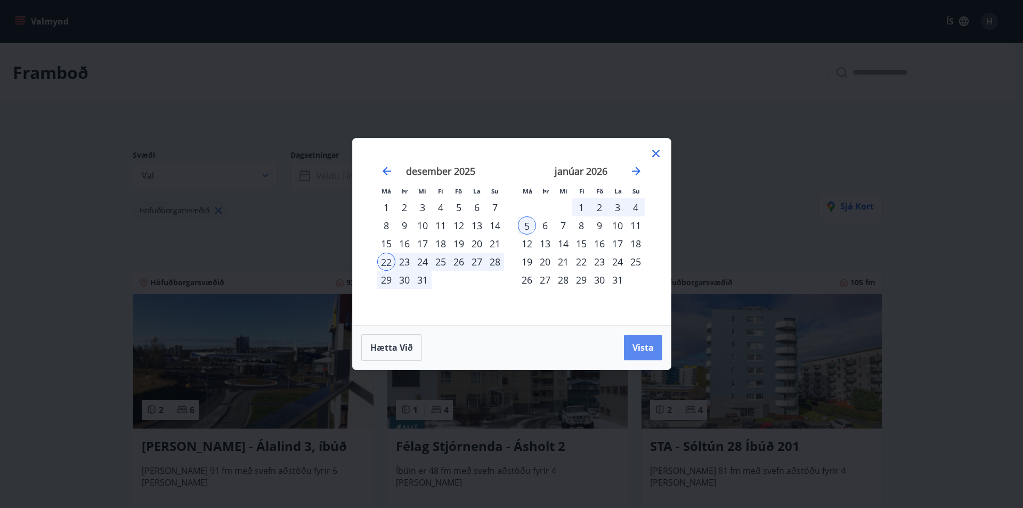
click at [638, 347] on span "Vista" at bounding box center [642, 348] width 21 height 12
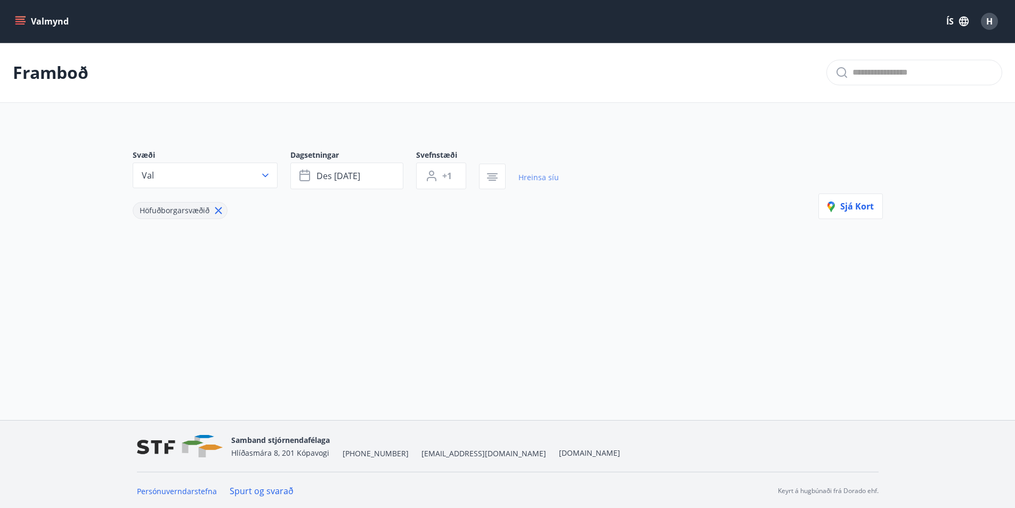
click at [543, 177] on link "Hreinsa síu" at bounding box center [538, 177] width 40 height 23
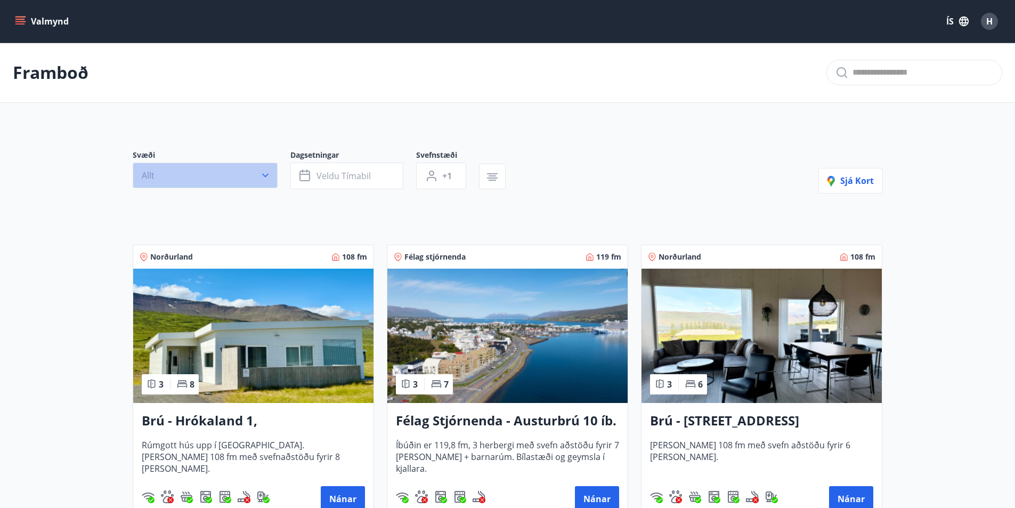
click at [266, 181] on button "Allt" at bounding box center [205, 176] width 145 height 26
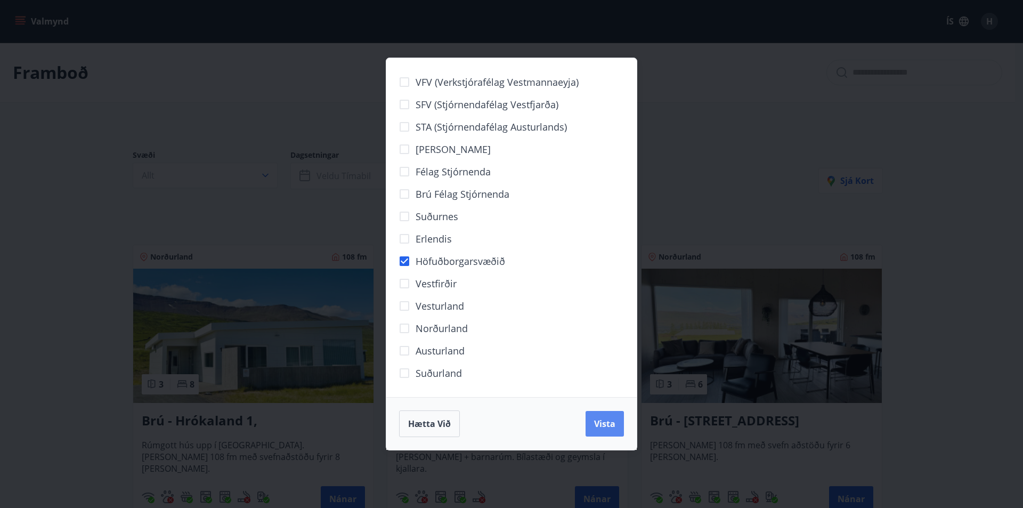
click at [611, 431] on button "Vista" at bounding box center [605, 424] width 38 height 26
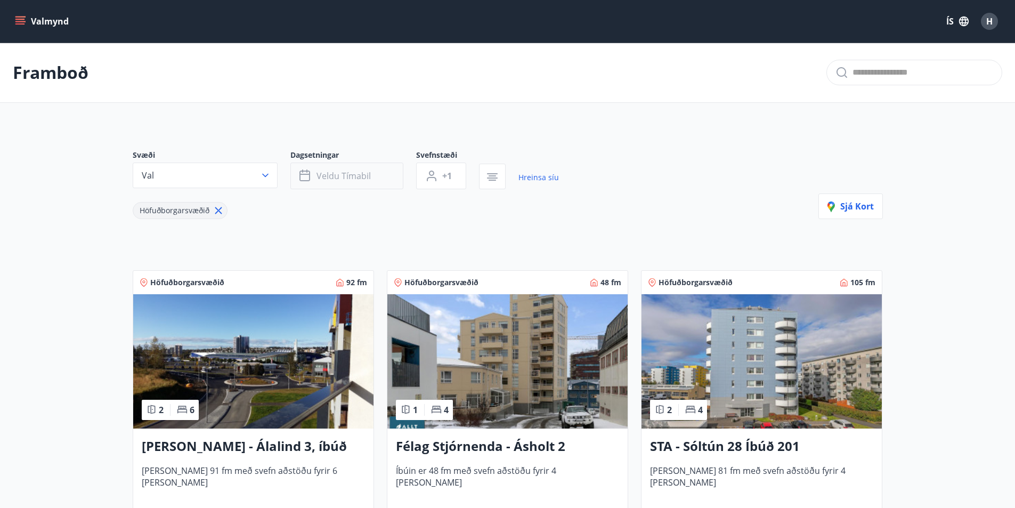
click at [357, 175] on span "Veldu tímabil" at bounding box center [344, 176] width 54 height 12
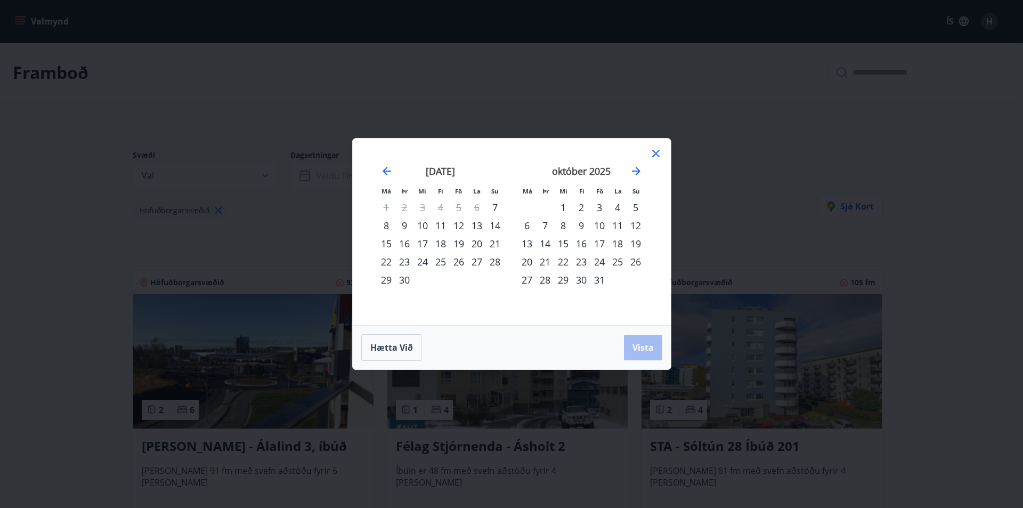
click at [582, 208] on div "2" at bounding box center [581, 207] width 18 height 18
click at [636, 169] on icon "Move forward to switch to the next month." at bounding box center [636, 171] width 13 height 13
click at [441, 223] on div "9" at bounding box center [441, 225] width 18 height 18
click at [644, 340] on button "Vista" at bounding box center [643, 348] width 38 height 26
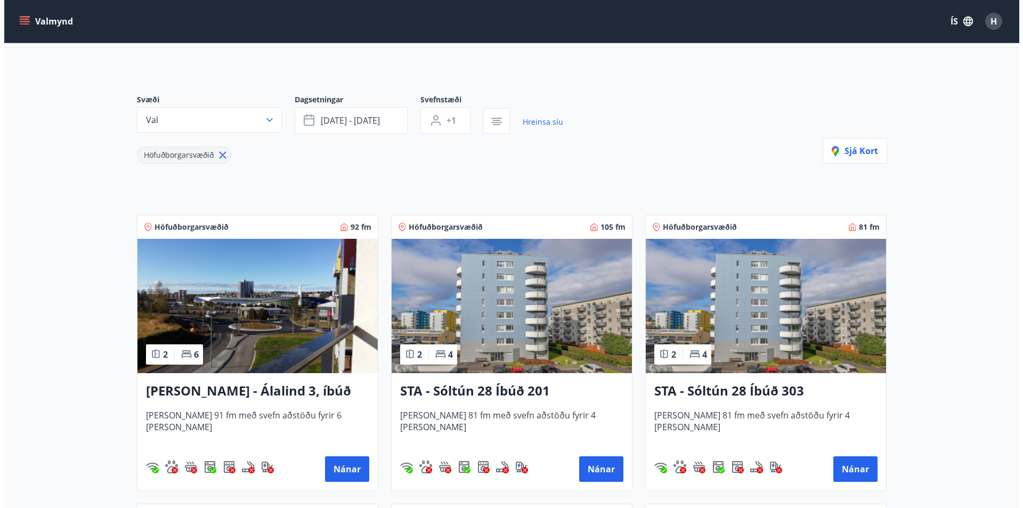
scroll to position [53, 0]
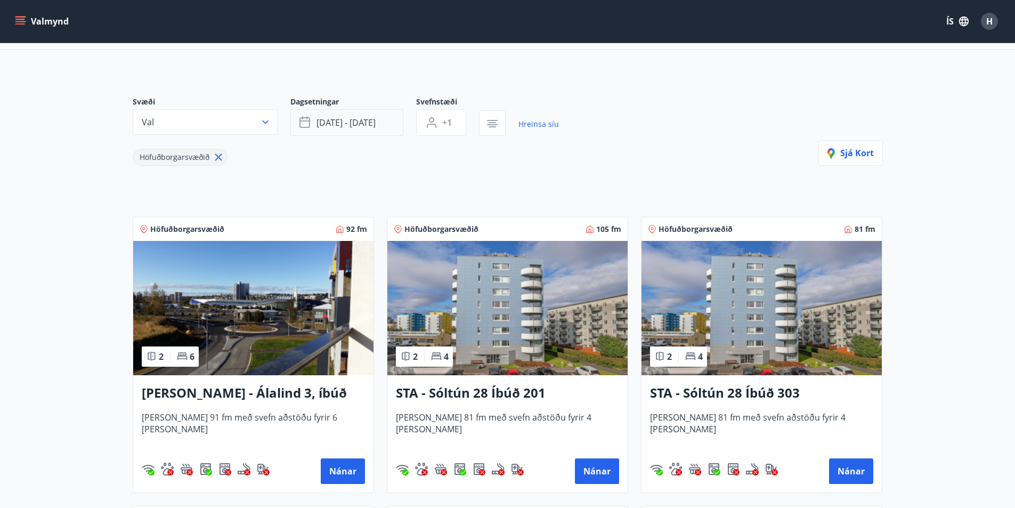
click at [396, 125] on button "okt 02 - okt 09" at bounding box center [346, 122] width 113 height 27
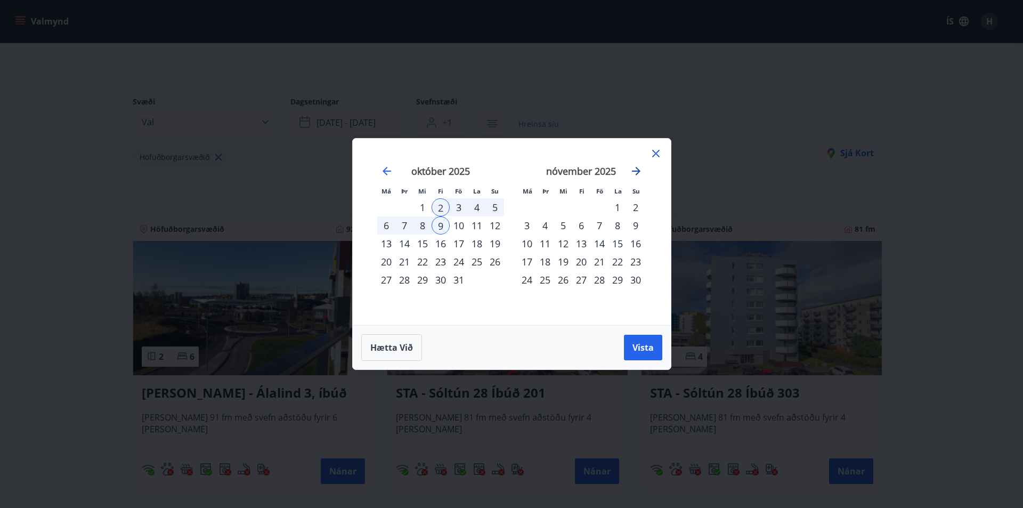
click at [636, 169] on icon "Move forward to switch to the next month." at bounding box center [636, 171] width 13 height 13
click at [475, 259] on div "27" at bounding box center [477, 262] width 18 height 18
click at [599, 206] on div "2" at bounding box center [599, 207] width 18 height 18
click at [645, 344] on span "Vista" at bounding box center [642, 348] width 21 height 12
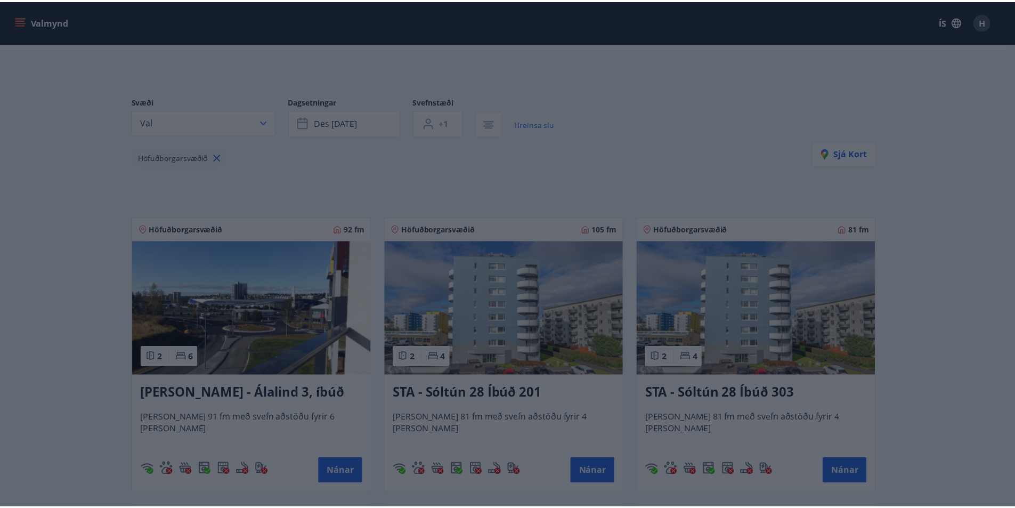
scroll to position [2, 0]
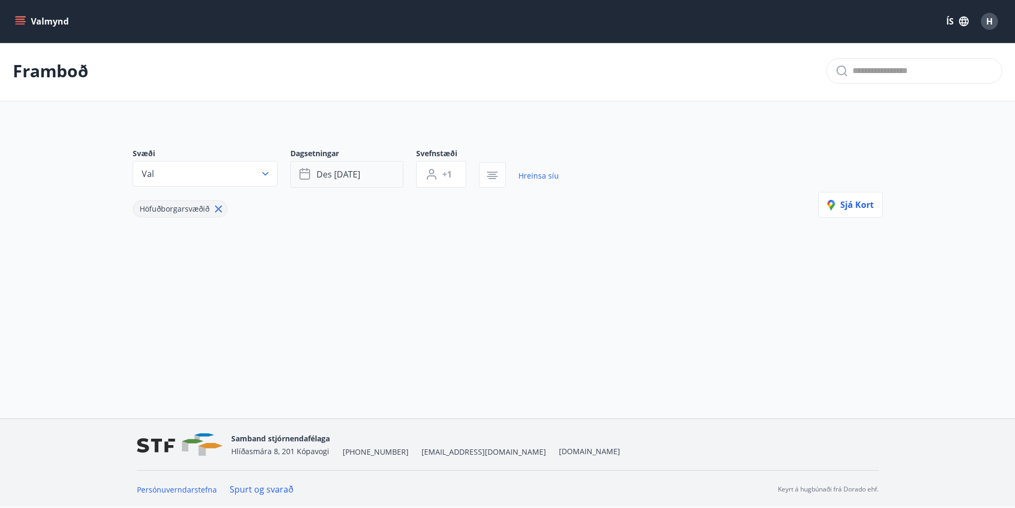
click at [391, 172] on button "des 27 - jan 02" at bounding box center [346, 174] width 113 height 27
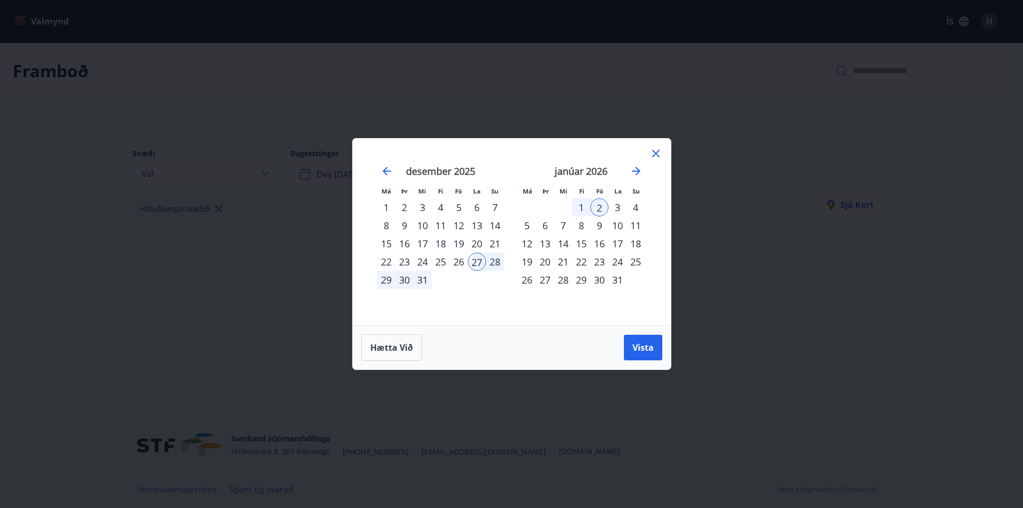
click at [458, 260] on div "26" at bounding box center [459, 262] width 18 height 18
click at [636, 343] on span "Vista" at bounding box center [642, 348] width 21 height 12
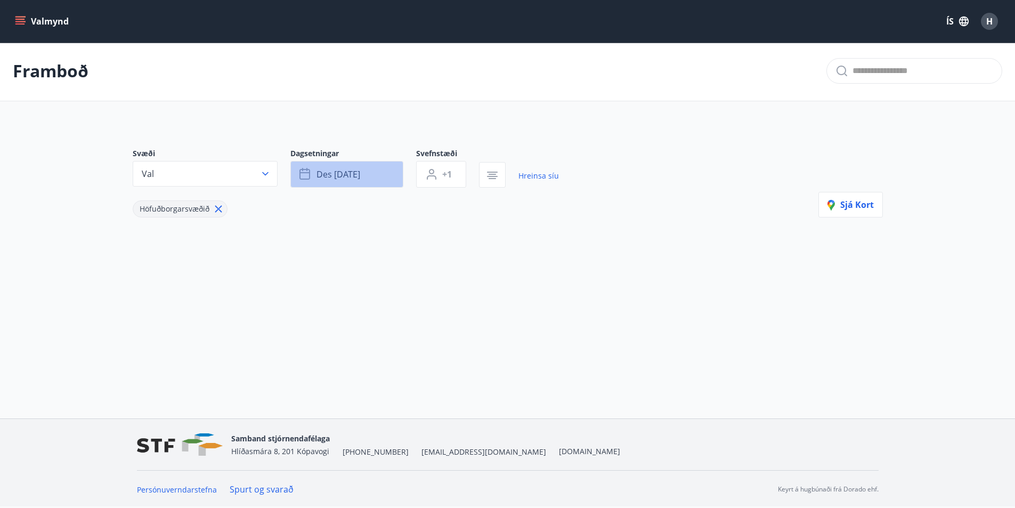
click at [363, 167] on button "des 26 - jan 02" at bounding box center [346, 174] width 113 height 27
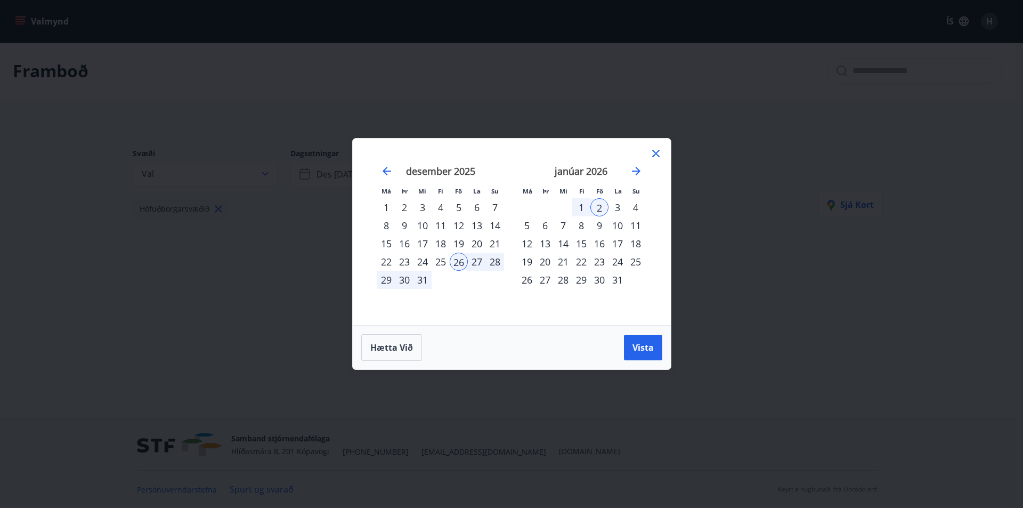
click at [501, 262] on div "28" at bounding box center [495, 262] width 18 height 18
drag, startPoint x: 615, startPoint y: 208, endPoint x: 626, endPoint y: 252, distance: 45.5
click at [615, 208] on div "3" at bounding box center [618, 207] width 18 height 18
click at [636, 345] on span "Vista" at bounding box center [642, 348] width 21 height 12
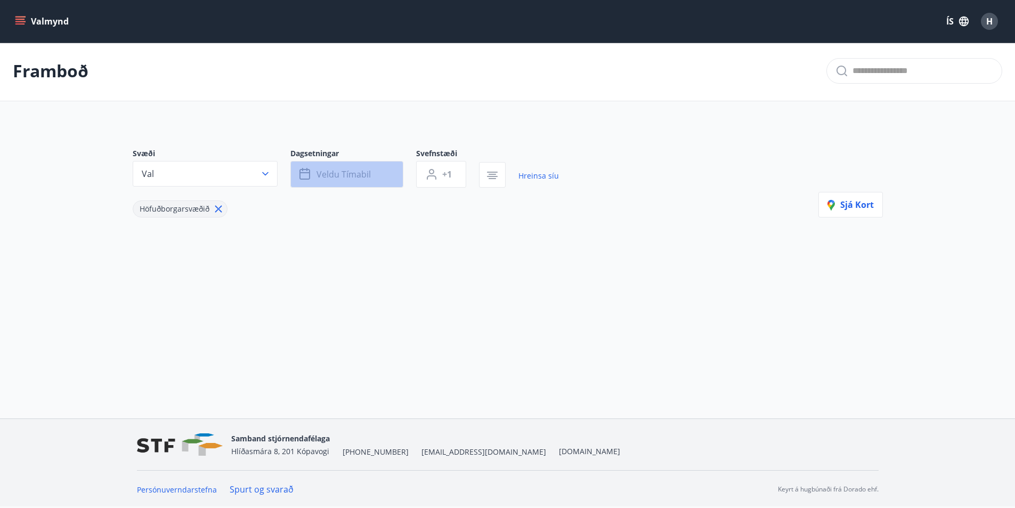
click at [367, 172] on span "Veldu tímabil" at bounding box center [344, 174] width 54 height 12
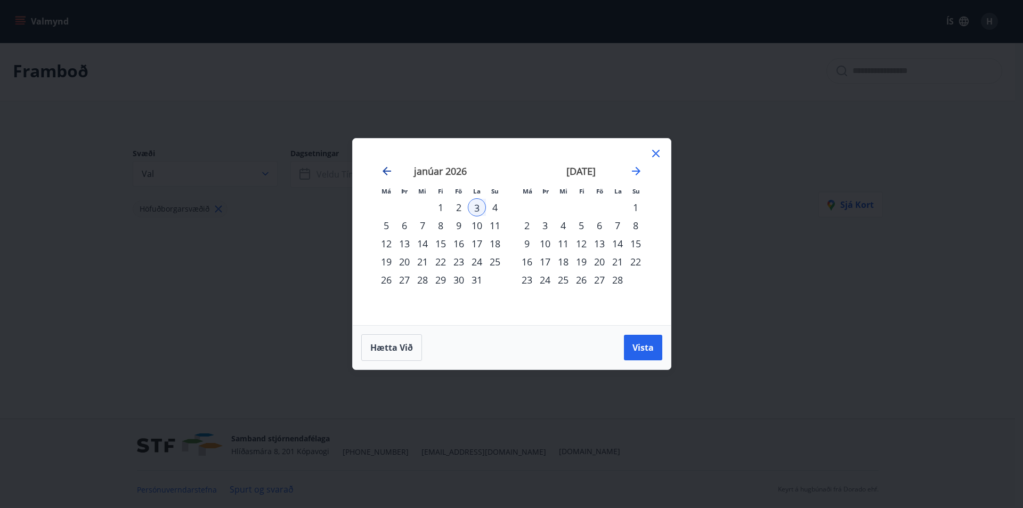
click at [380, 170] on icon "Move backward to switch to the previous month." at bounding box center [386, 171] width 13 height 13
click at [462, 263] on div "26" at bounding box center [459, 262] width 18 height 18
click at [619, 208] on div "3" at bounding box center [618, 207] width 18 height 18
click at [643, 342] on span "Vista" at bounding box center [642, 348] width 21 height 12
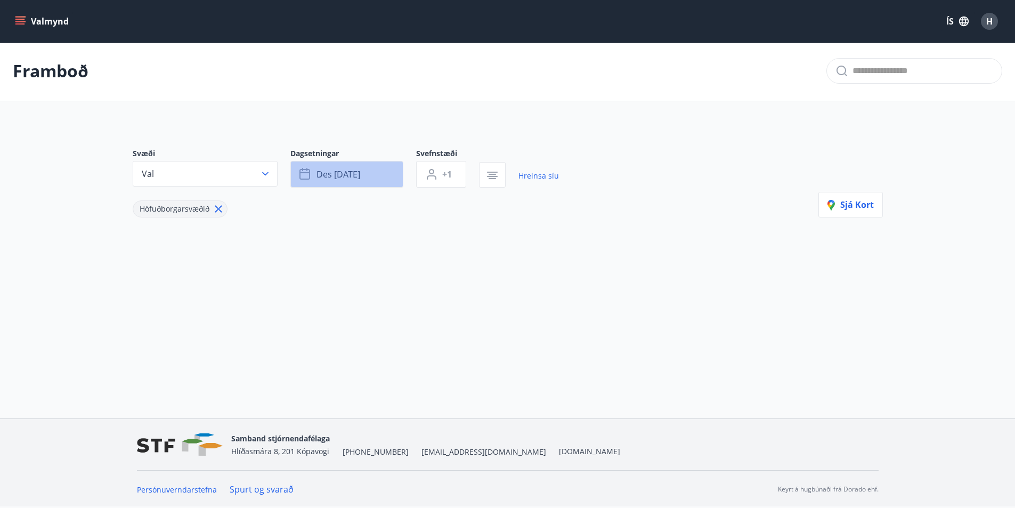
click at [383, 177] on button "des 26 - jan 03" at bounding box center [346, 174] width 113 height 27
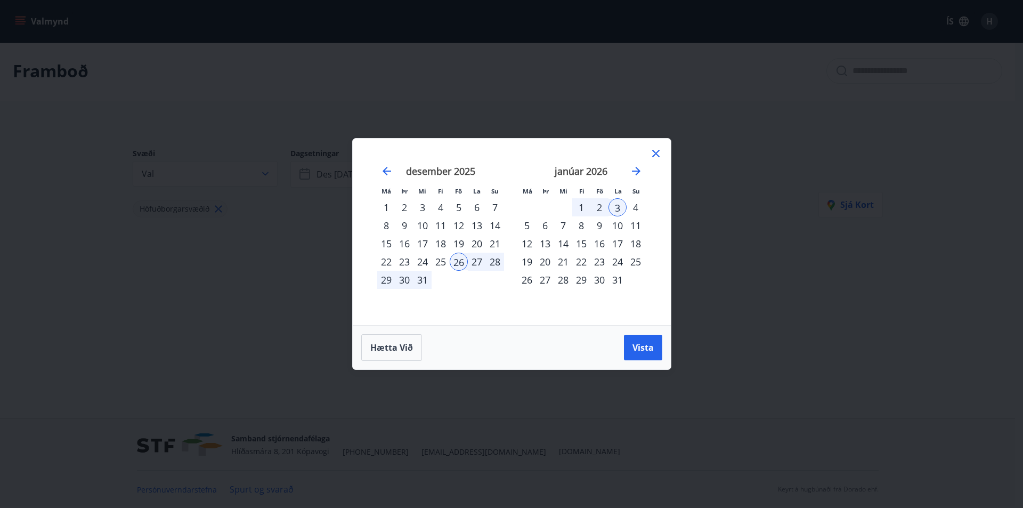
click at [390, 258] on div "22" at bounding box center [386, 262] width 18 height 18
click at [635, 342] on span "Vista" at bounding box center [642, 348] width 21 height 12
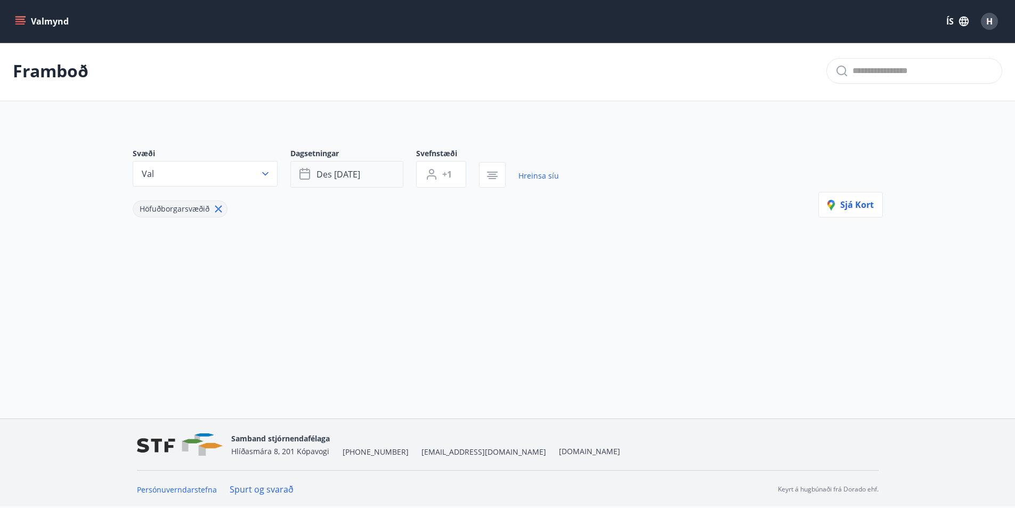
click at [375, 166] on button "des 22 - jan 03" at bounding box center [346, 174] width 113 height 27
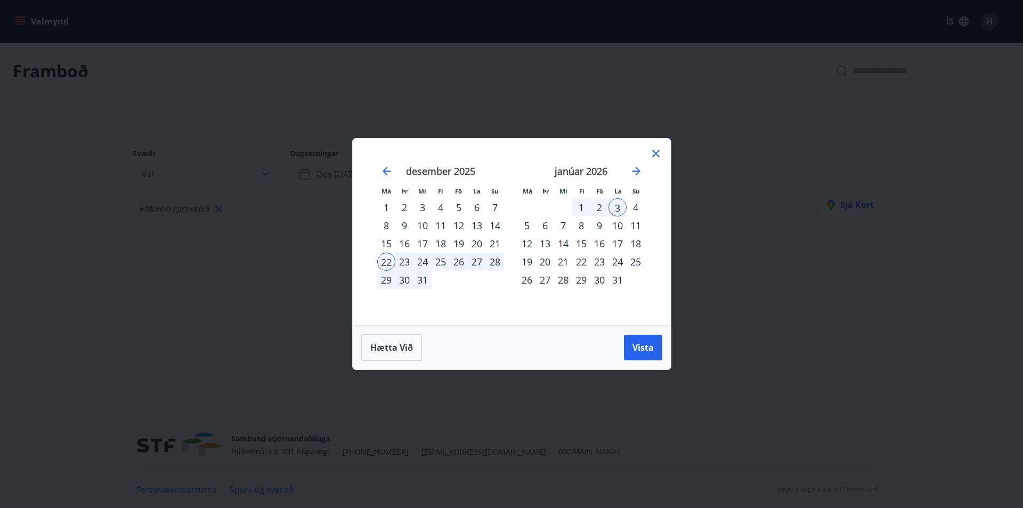
click at [491, 261] on div "28" at bounding box center [495, 262] width 18 height 18
drag, startPoint x: 648, startPoint y: 347, endPoint x: 591, endPoint y: 305, distance: 71.3
click at [649, 347] on span "Vista" at bounding box center [642, 348] width 21 height 12
